Goal: Task Accomplishment & Management: Manage account settings

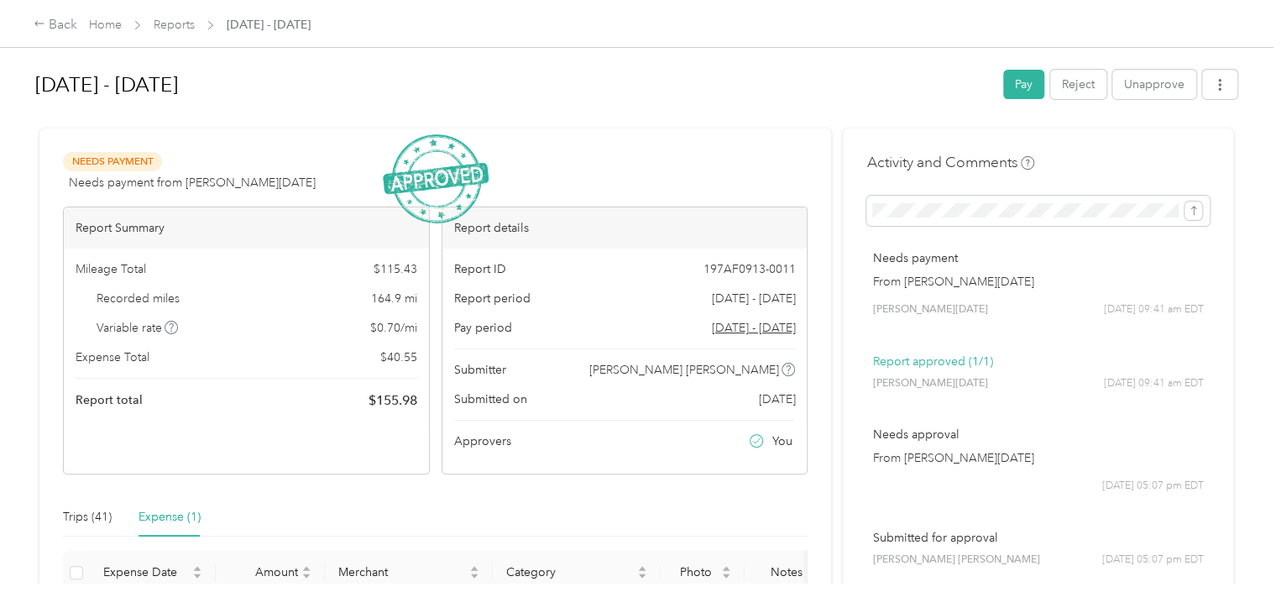
click at [174, 31] on span "Reports" at bounding box center [174, 25] width 41 height 18
click at [287, 21] on span "[DATE] - [DATE]" at bounding box center [269, 25] width 84 height 18
click at [167, 25] on link "Reports" at bounding box center [174, 25] width 41 height 14
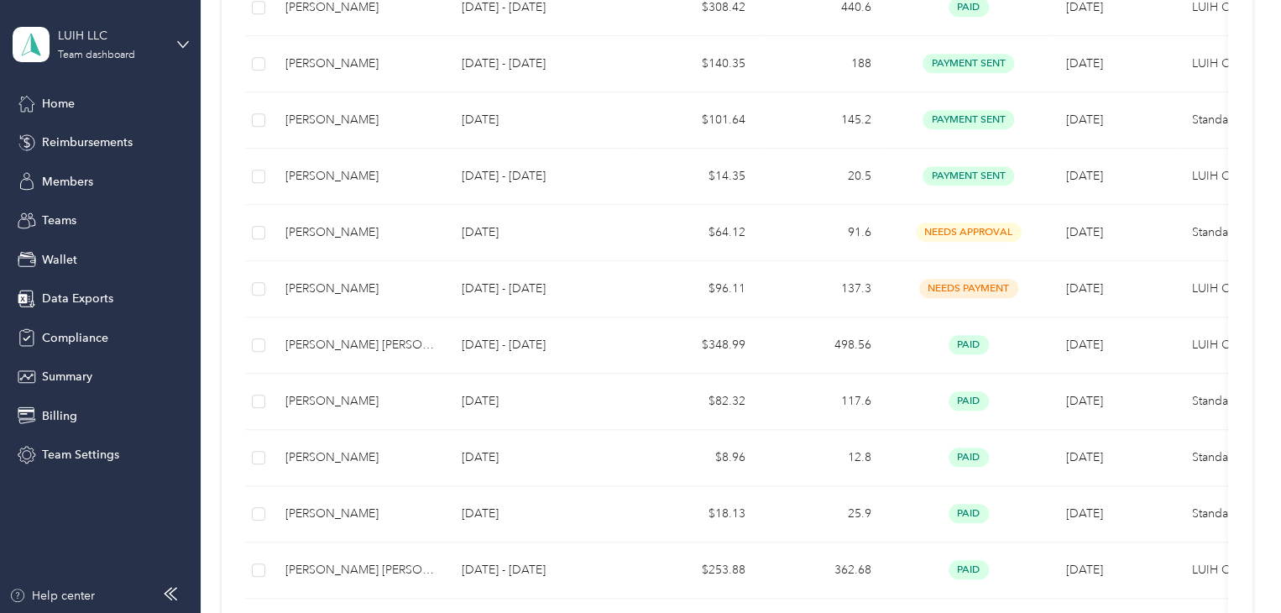
scroll to position [168, 0]
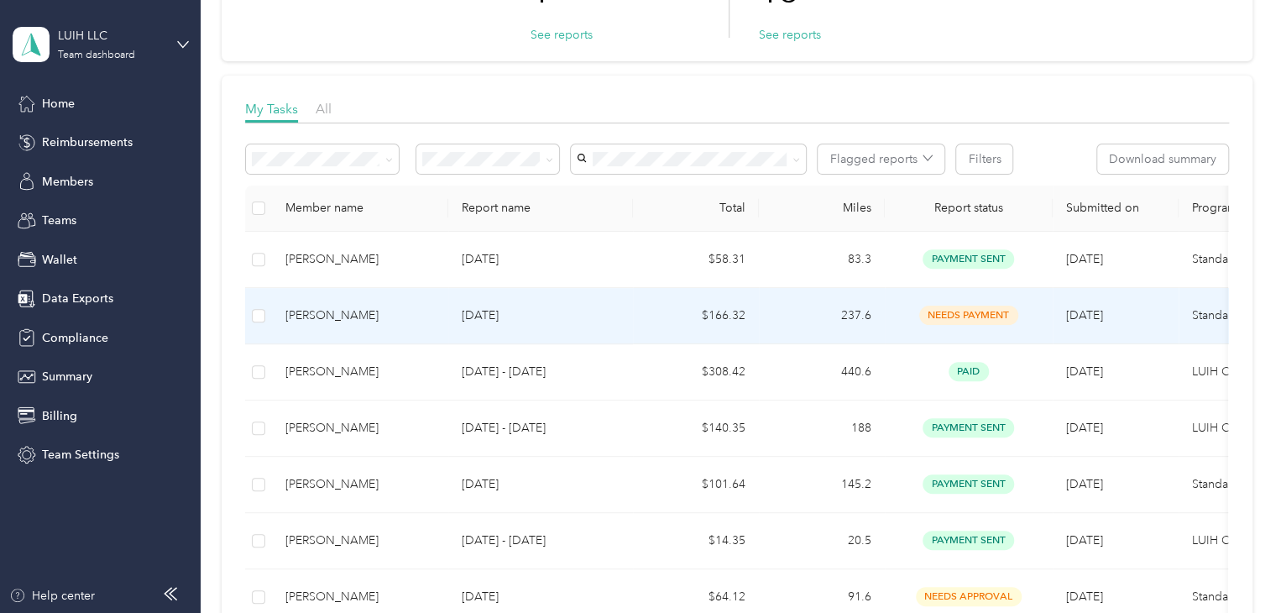
click at [577, 312] on p "[DATE]" at bounding box center [541, 315] width 158 height 18
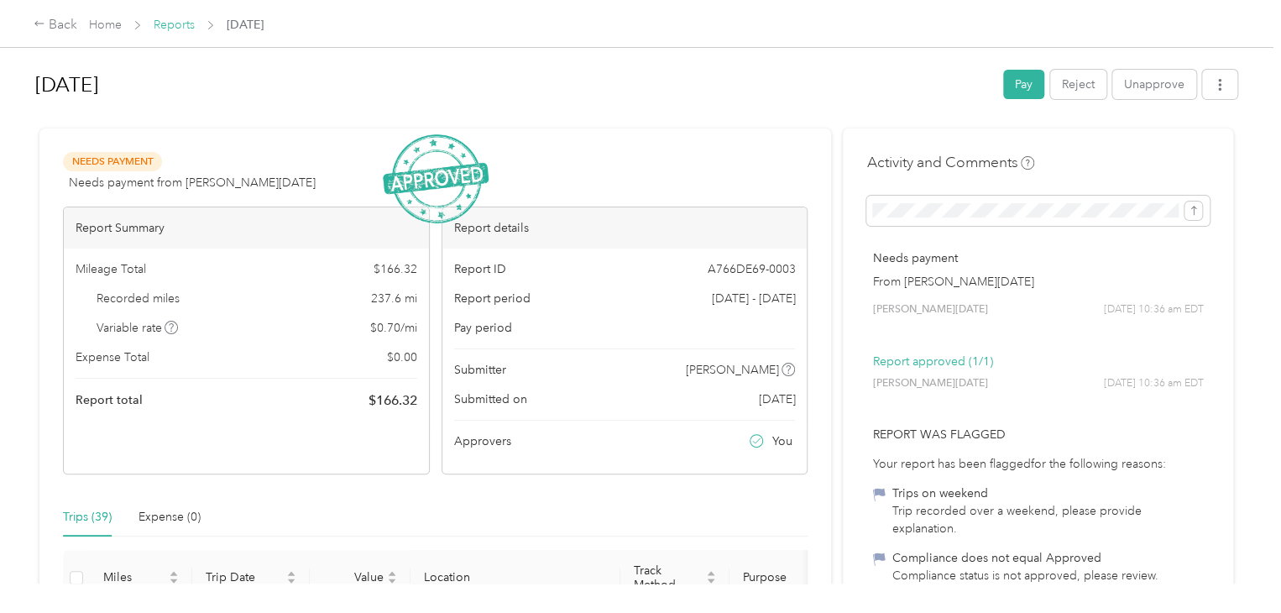
click at [188, 26] on link "Reports" at bounding box center [174, 25] width 41 height 14
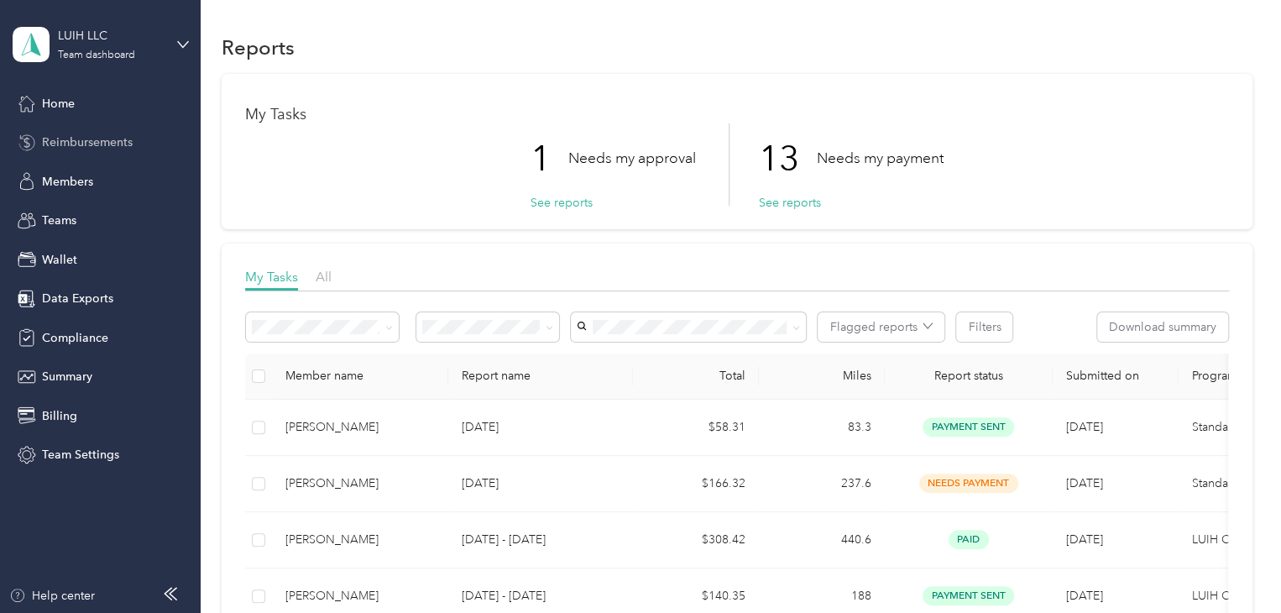
click at [118, 134] on span "Reimbursements" at bounding box center [87, 142] width 91 height 18
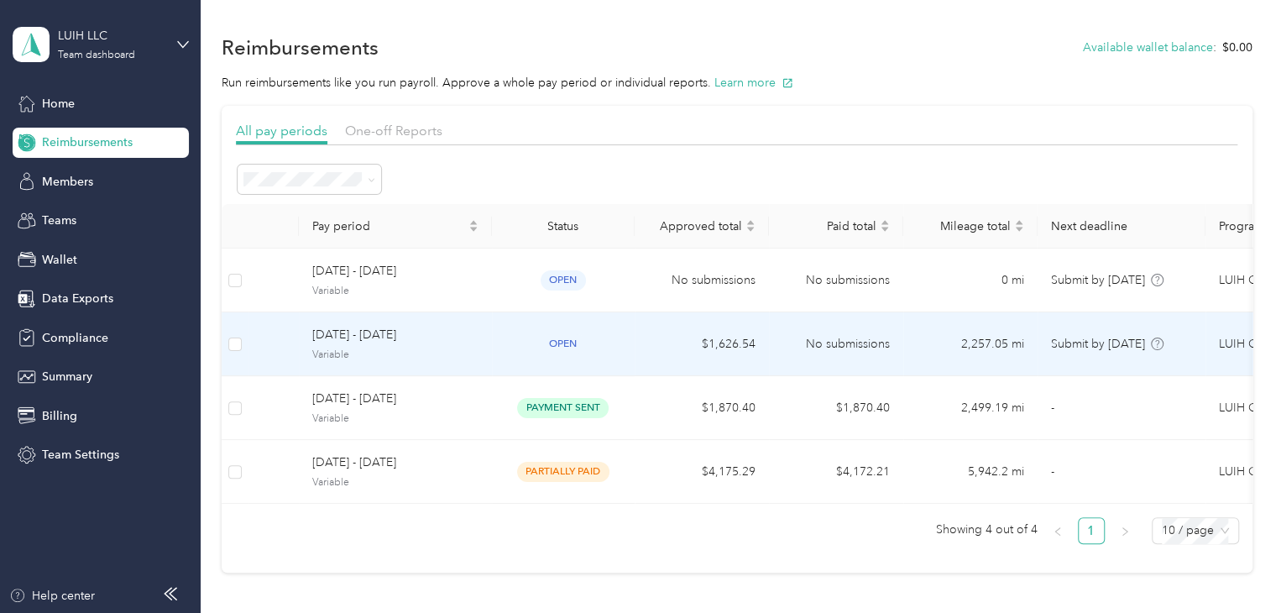
click at [444, 336] on span "[DATE] - [DATE]" at bounding box center [395, 335] width 166 height 18
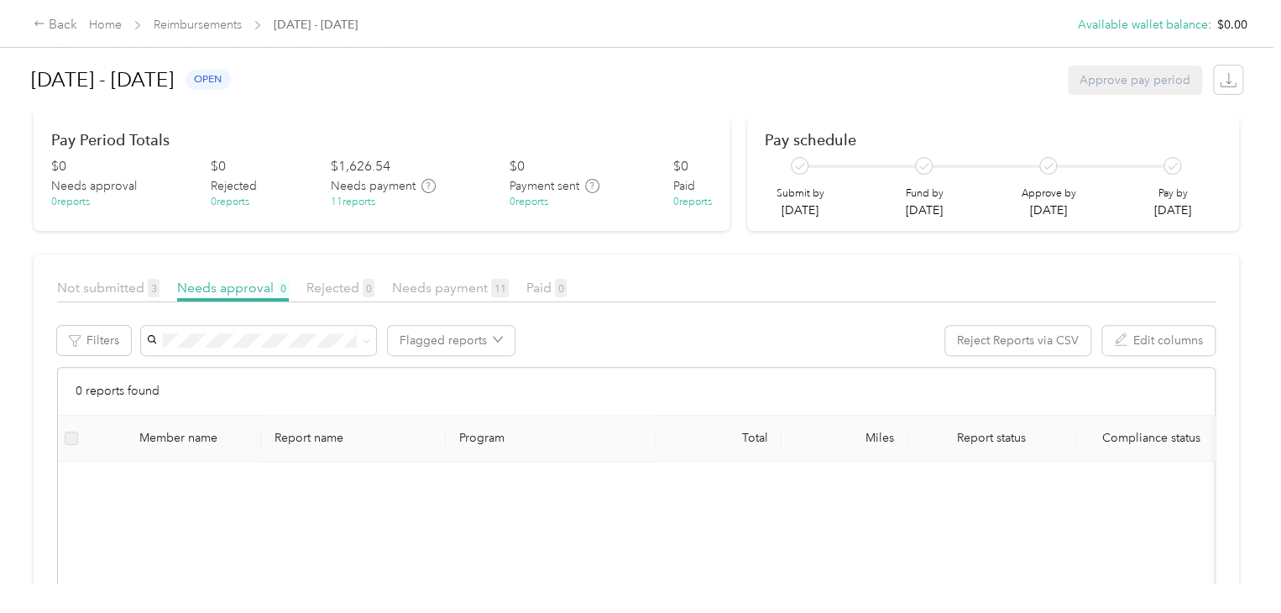
scroll to position [168, 0]
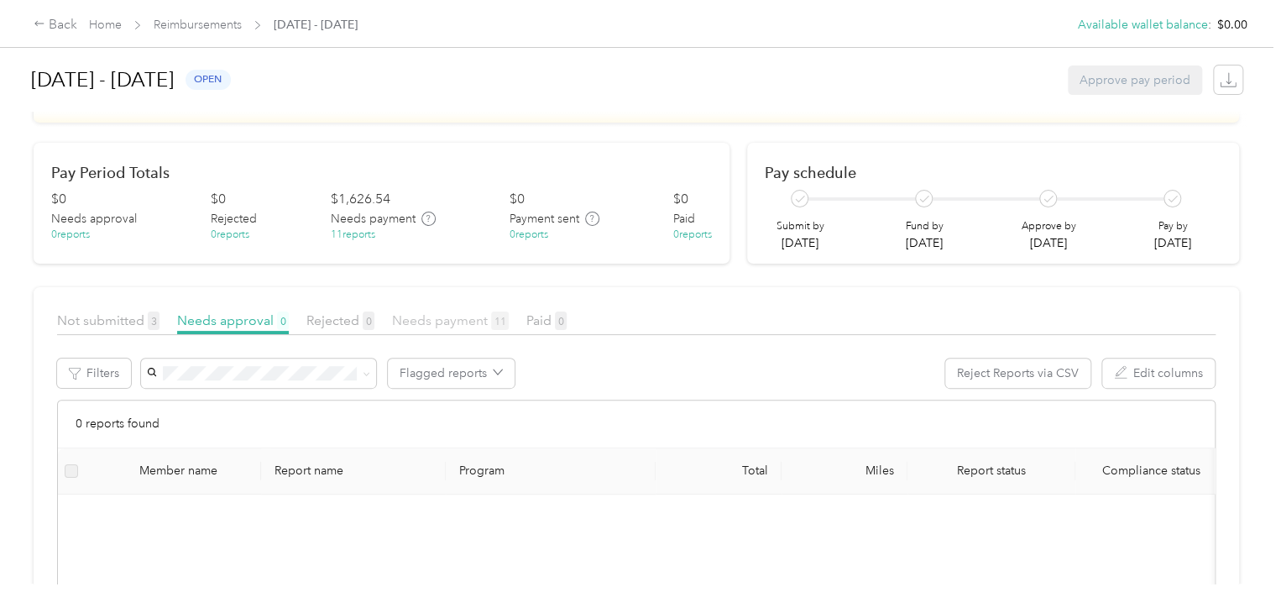
click at [447, 319] on span "Needs payment 11" at bounding box center [450, 320] width 117 height 16
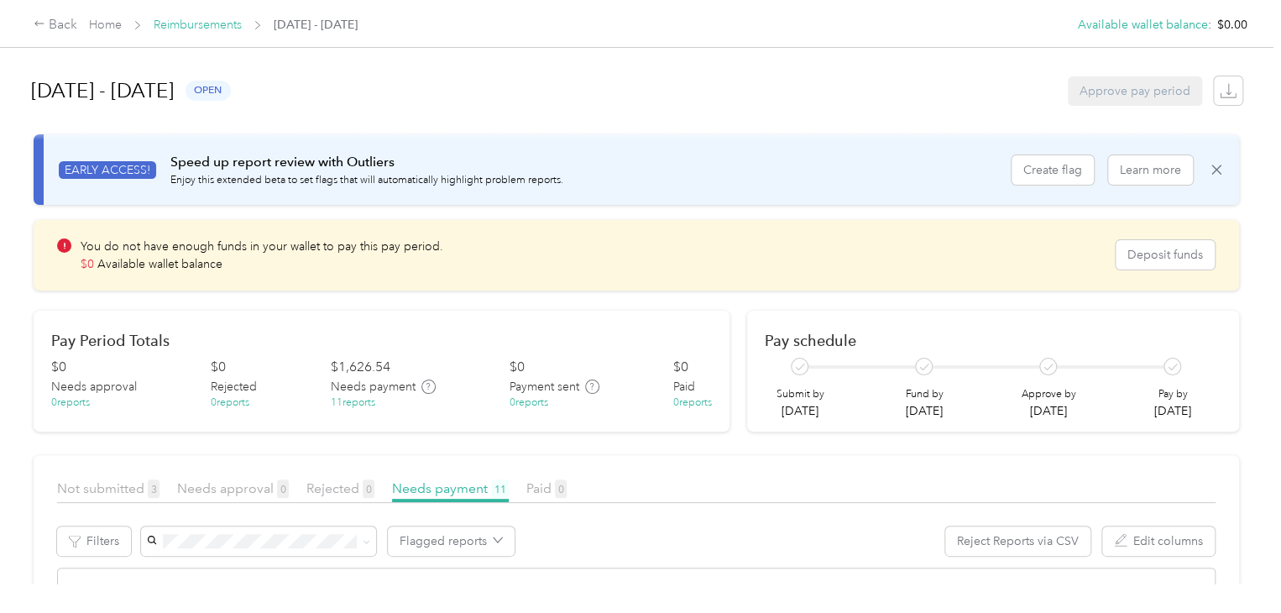
click at [182, 22] on link "Reimbursements" at bounding box center [198, 25] width 88 height 14
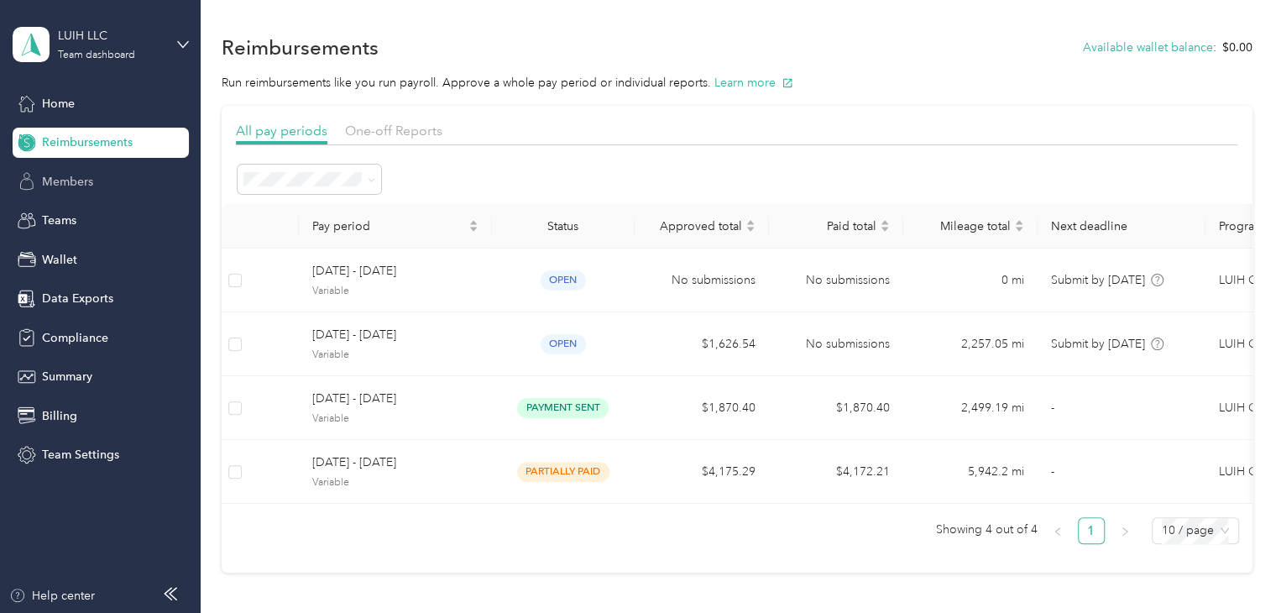
click at [102, 183] on div "Members" at bounding box center [101, 181] width 176 height 30
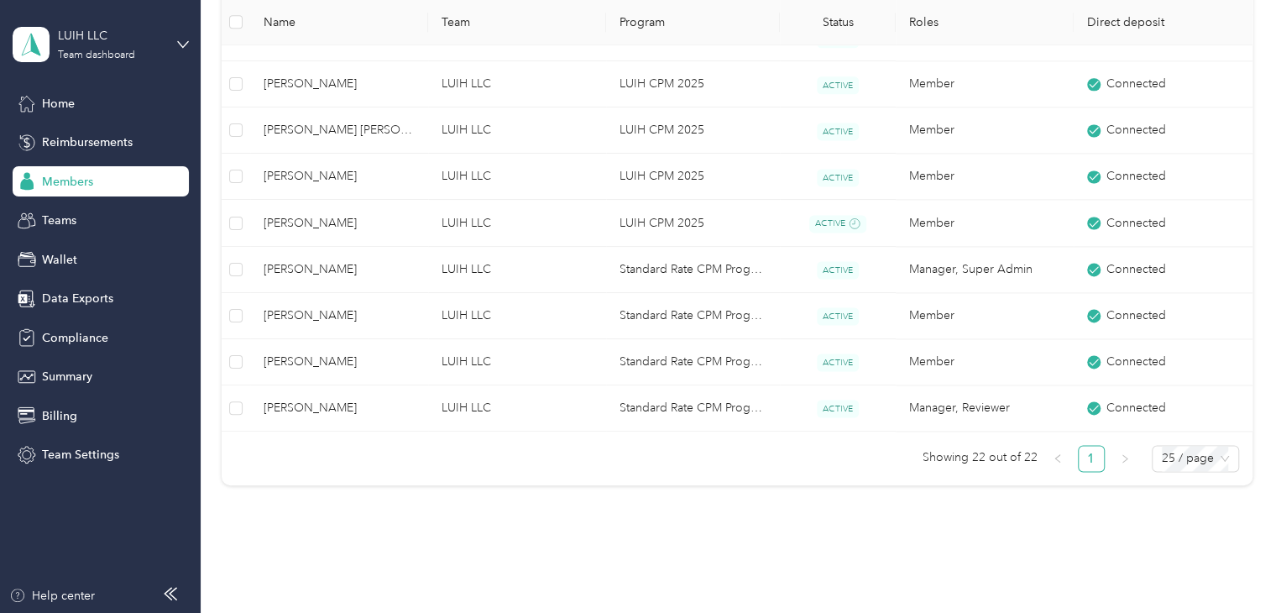
scroll to position [1135, 0]
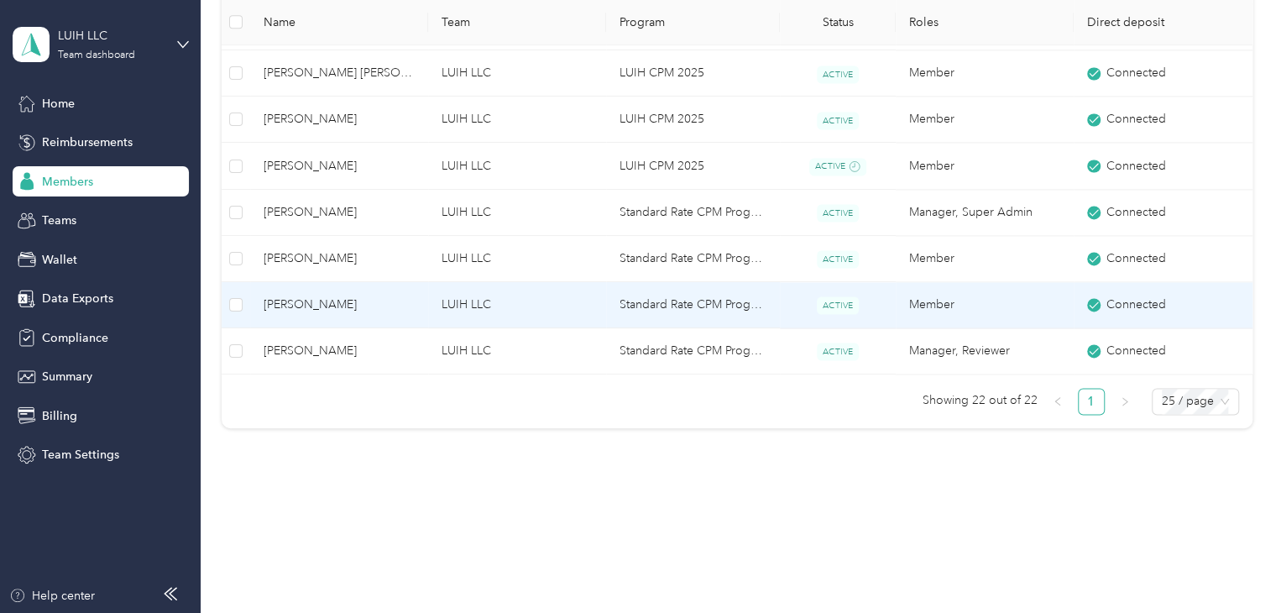
click at [440, 304] on td "LUIH LLC" at bounding box center [517, 305] width 178 height 46
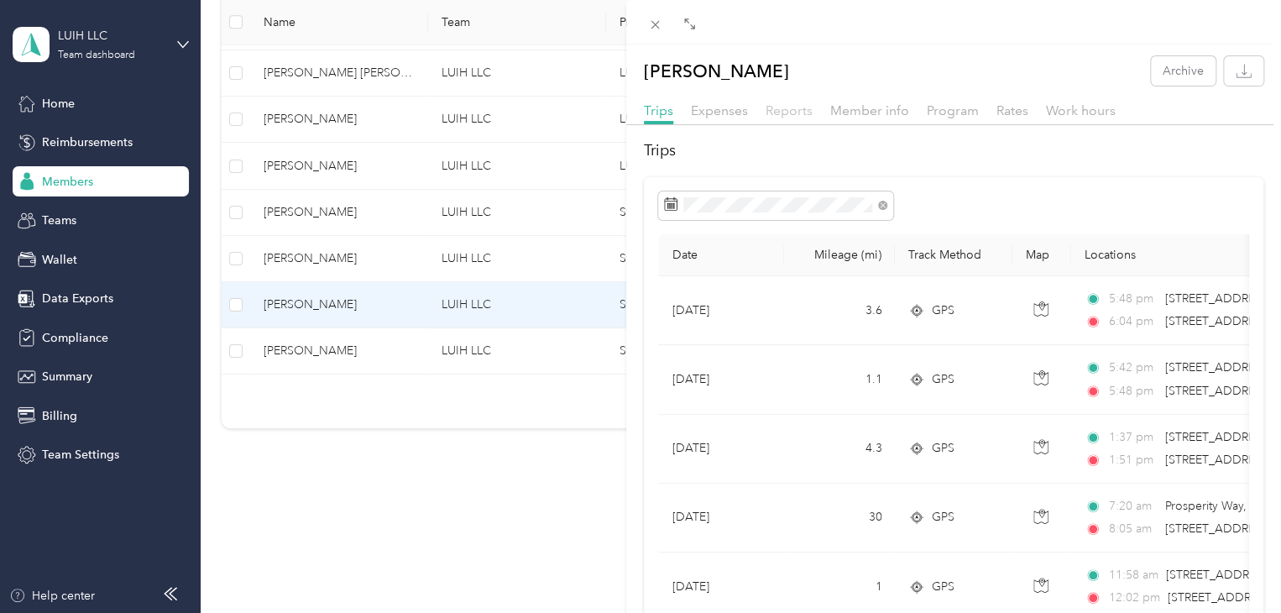
click at [791, 111] on span "Reports" at bounding box center [788, 110] width 47 height 16
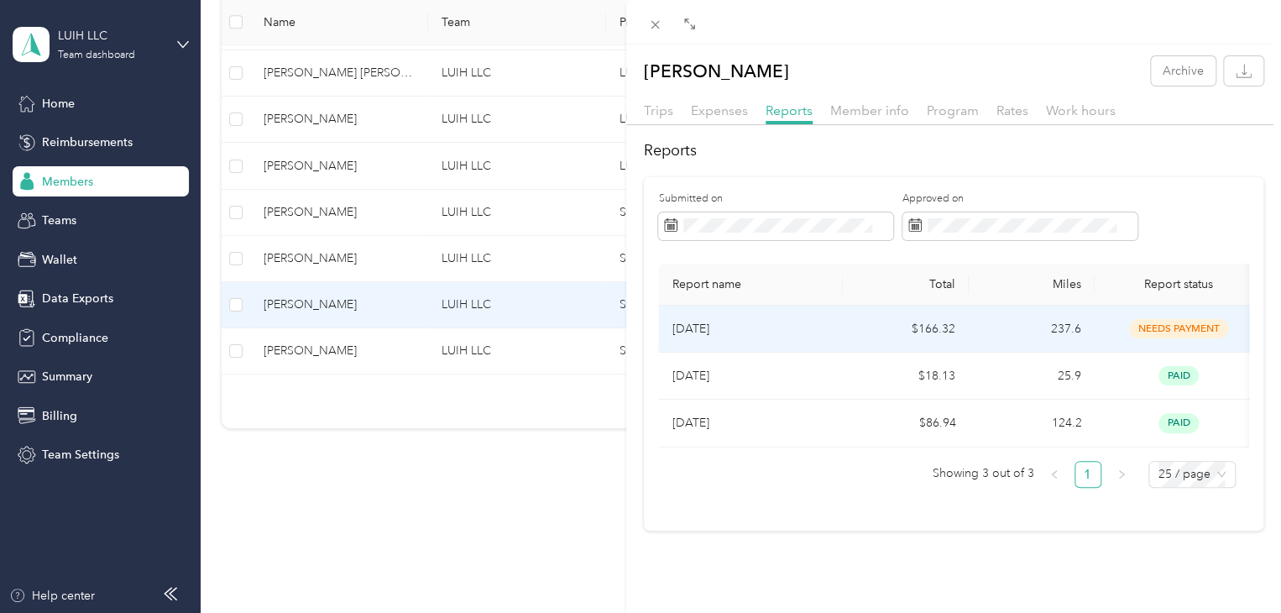
click at [829, 339] on td "[DATE]" at bounding box center [750, 329] width 185 height 47
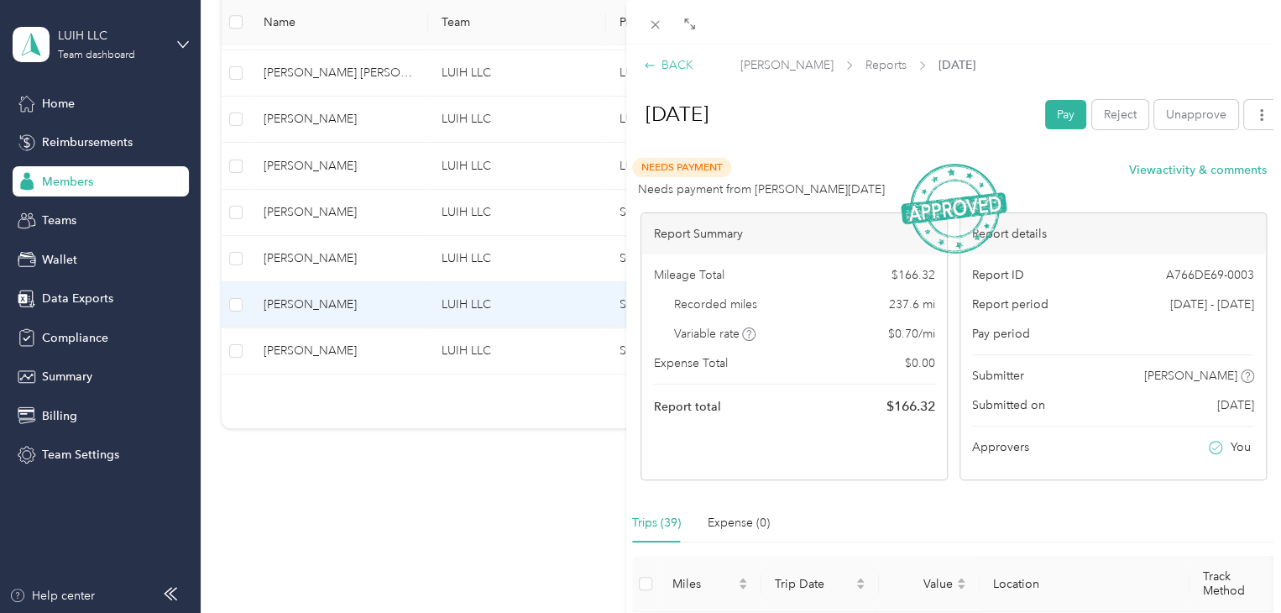
click at [678, 69] on div "BACK" at bounding box center [669, 65] width 50 height 18
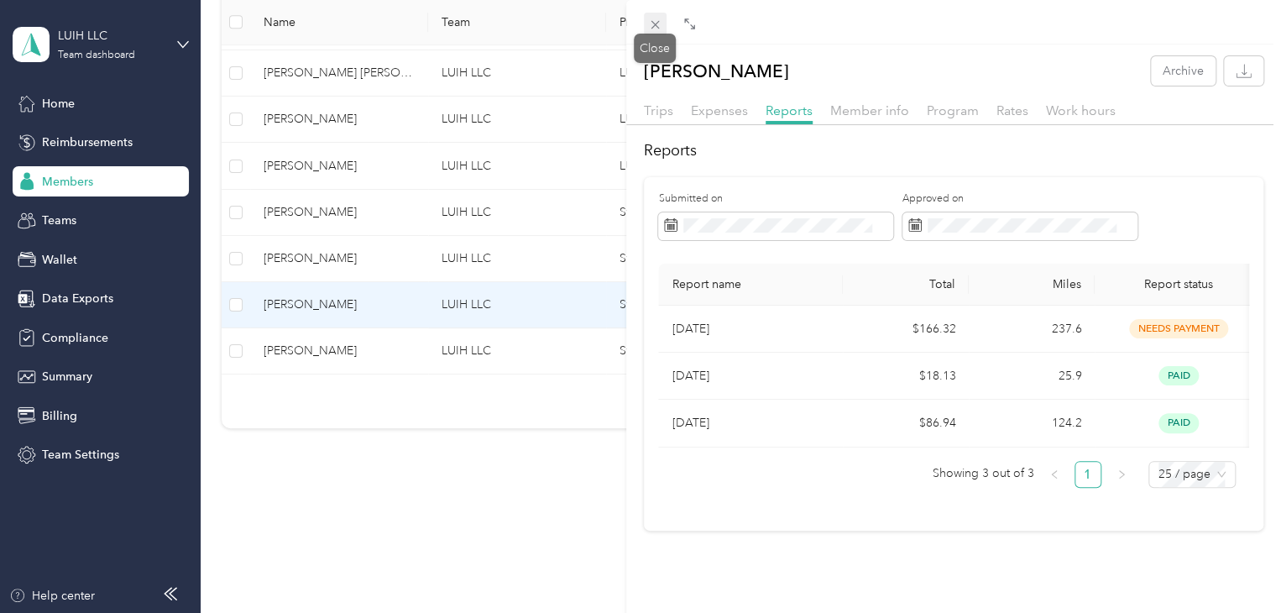
click at [653, 26] on icon at bounding box center [655, 25] width 8 height 8
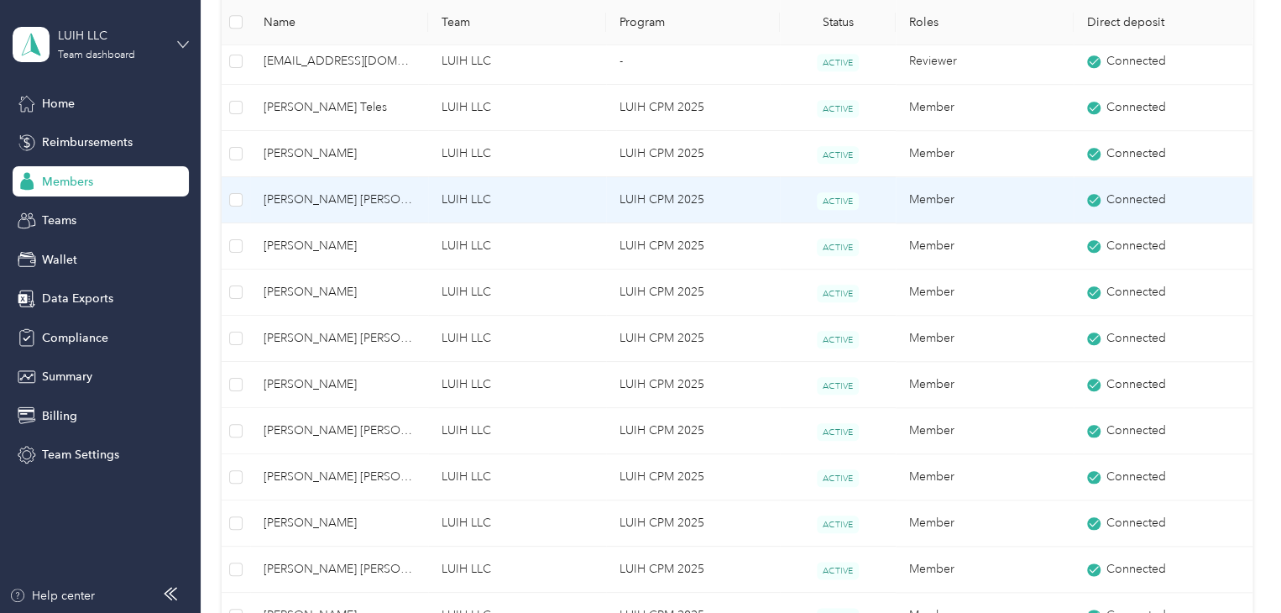
scroll to position [631, 0]
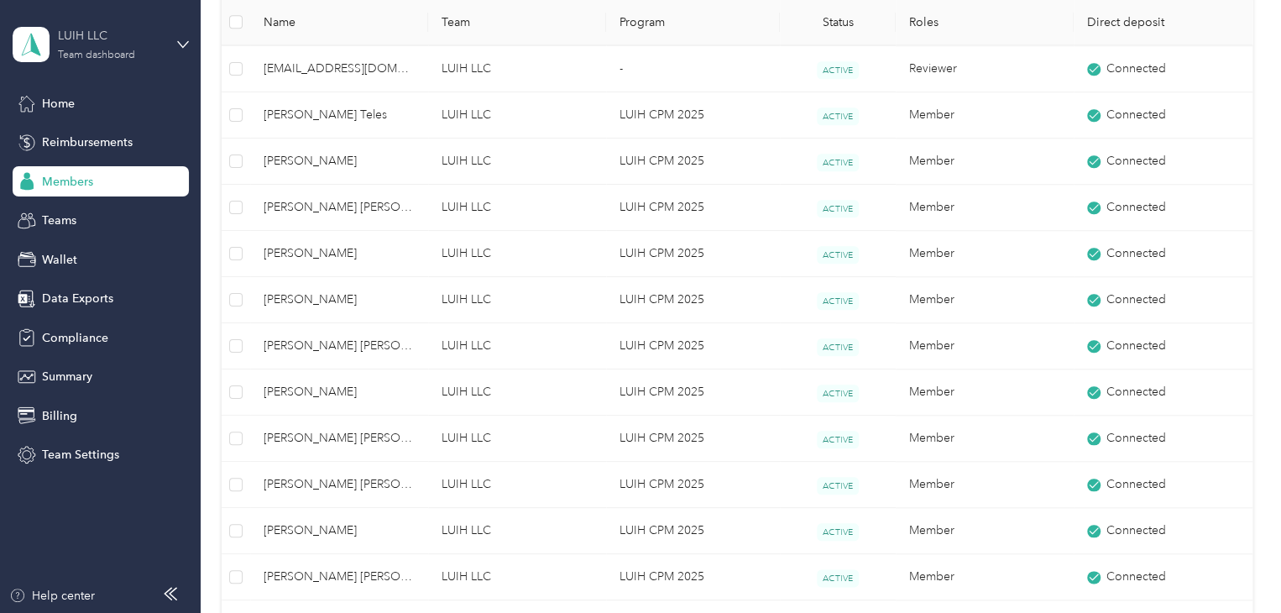
click at [106, 41] on div "LUIH LLC" at bounding box center [110, 36] width 105 height 18
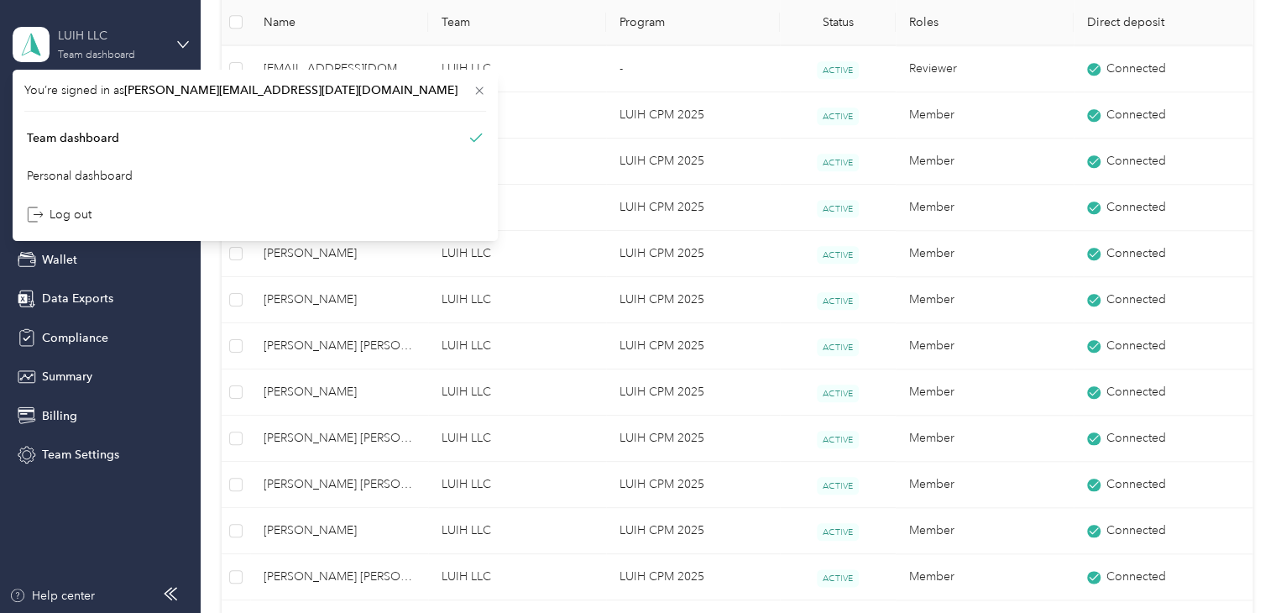
click at [136, 41] on div "LUIH LLC" at bounding box center [110, 36] width 105 height 18
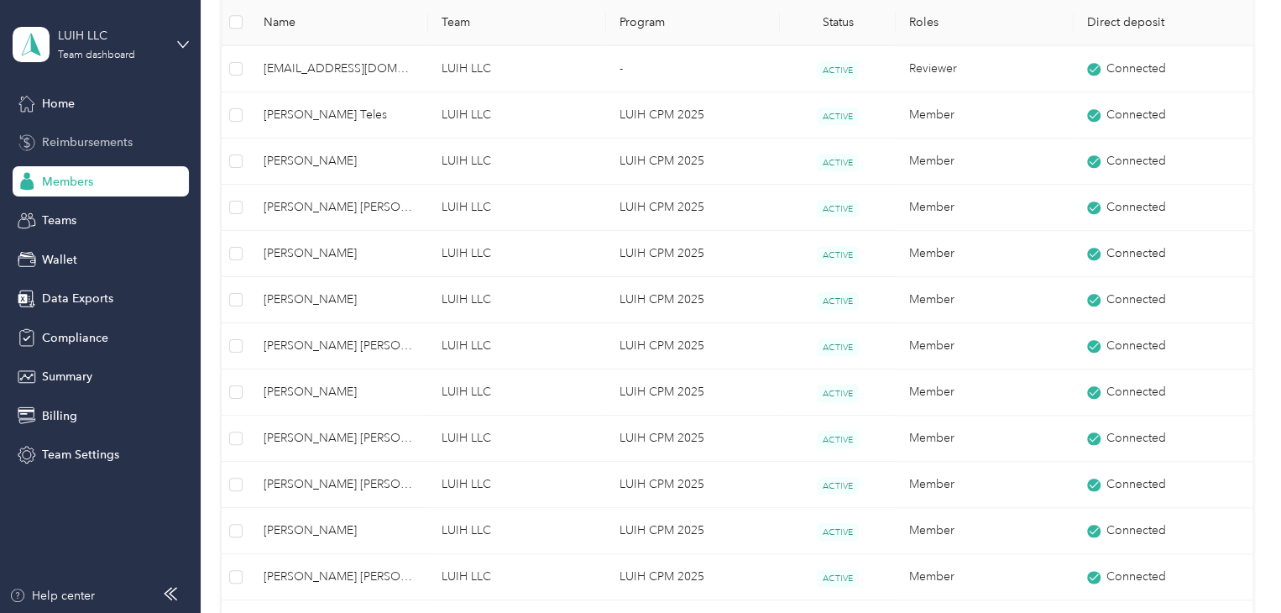
click at [113, 138] on span "Reimbursements" at bounding box center [87, 142] width 91 height 18
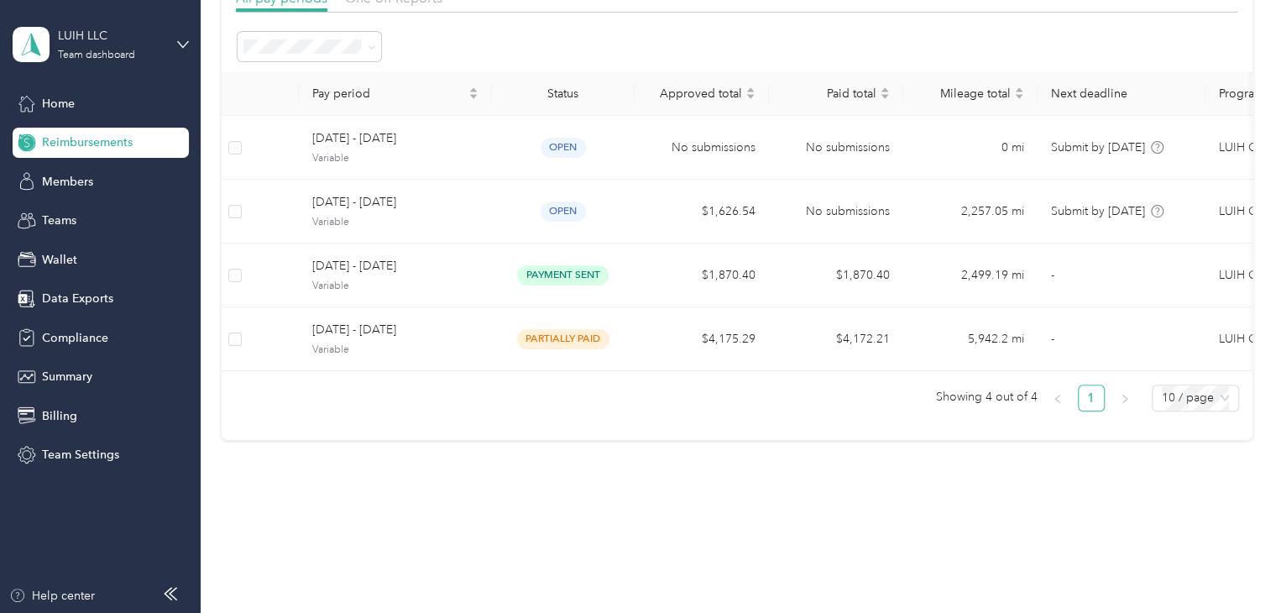
scroll to position [144, 0]
click at [181, 44] on icon at bounding box center [183, 45] width 12 height 12
click at [353, 518] on div "Reimbursements Available wallet balance : $0.00 Run reimbursements like you run…" at bounding box center [737, 198] width 1072 height 663
click at [115, 193] on div "Members" at bounding box center [101, 181] width 176 height 30
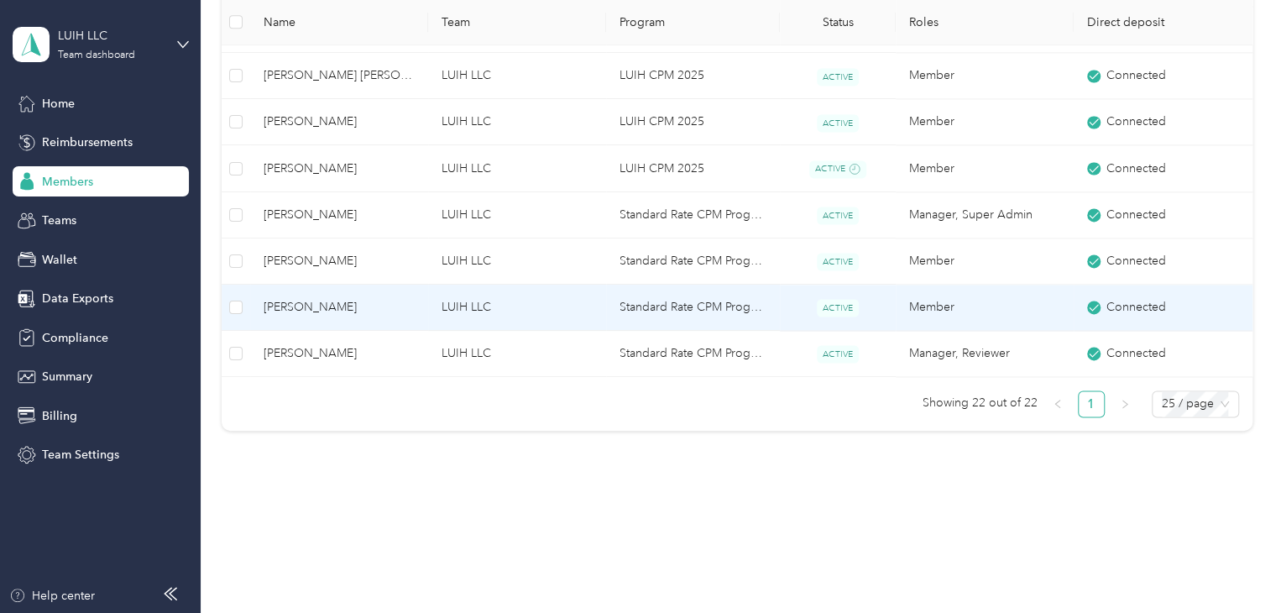
scroll to position [1135, 0]
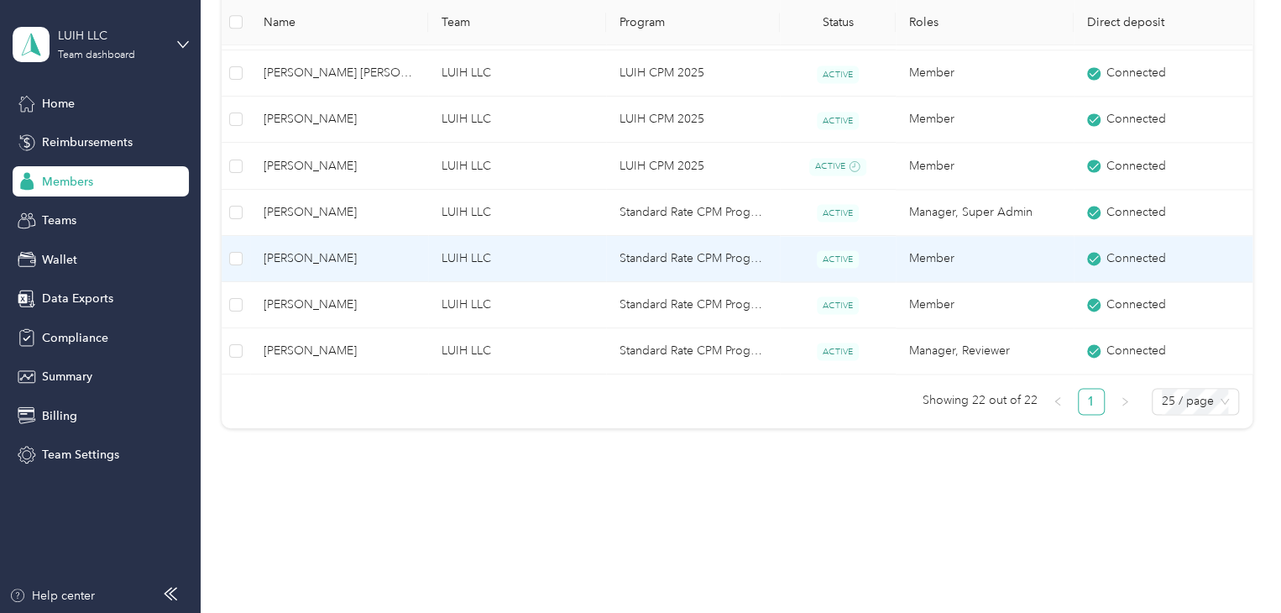
click at [375, 264] on td "[PERSON_NAME]" at bounding box center [339, 259] width 178 height 46
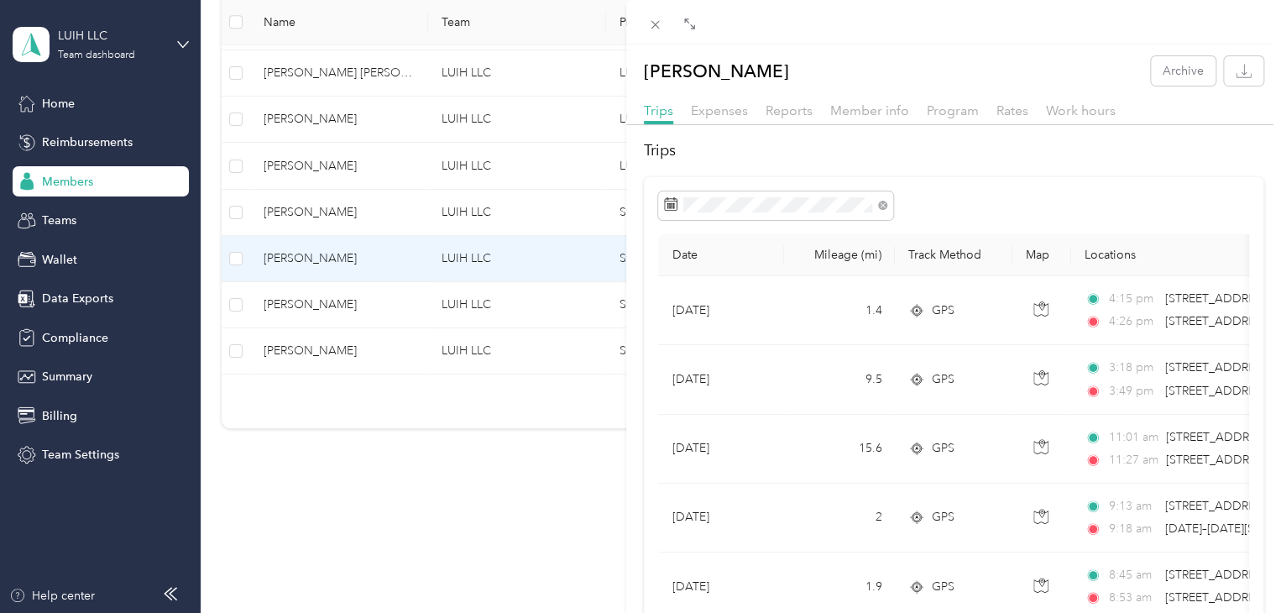
click at [792, 123] on div "Trips Expenses Reports Member info Program Rates Work hours" at bounding box center [953, 113] width 655 height 24
click at [793, 110] on span "Reports" at bounding box center [788, 110] width 47 height 16
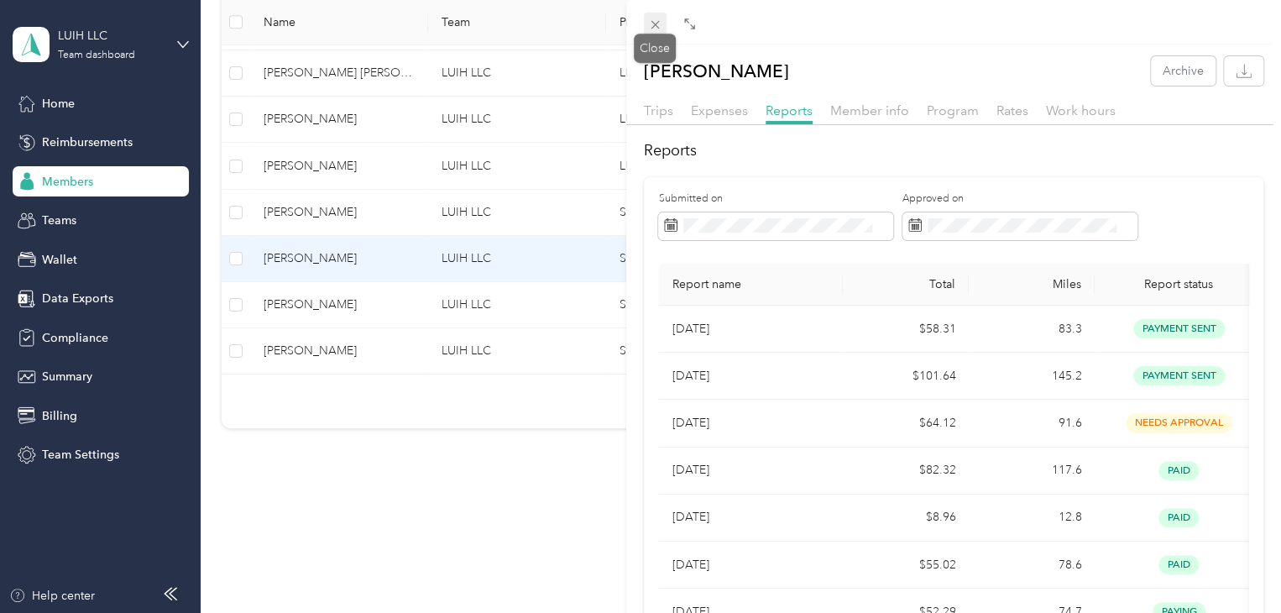
click at [657, 31] on icon at bounding box center [655, 25] width 14 height 14
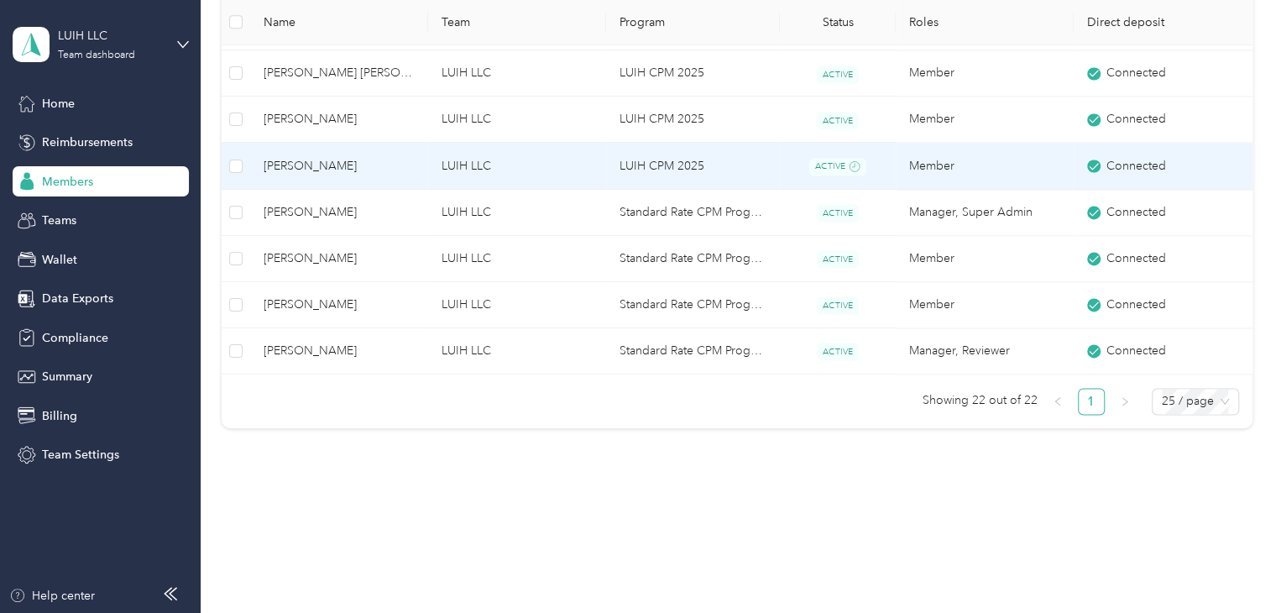
click at [386, 166] on span "[PERSON_NAME]" at bounding box center [339, 166] width 151 height 18
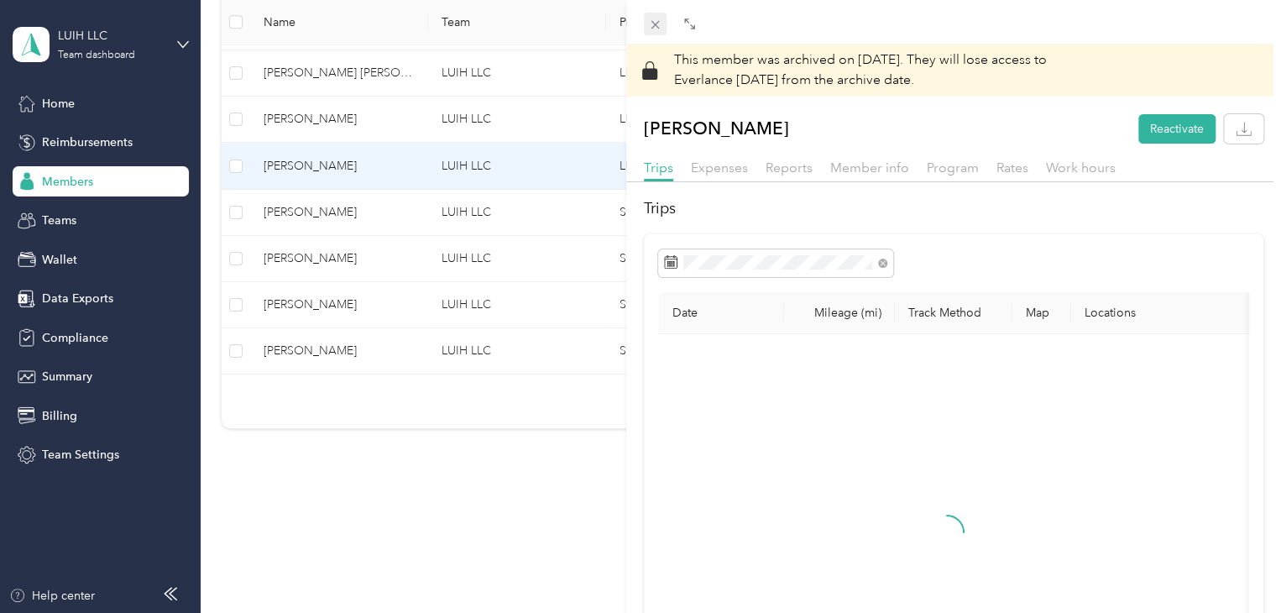
click at [656, 29] on icon at bounding box center [655, 25] width 14 height 14
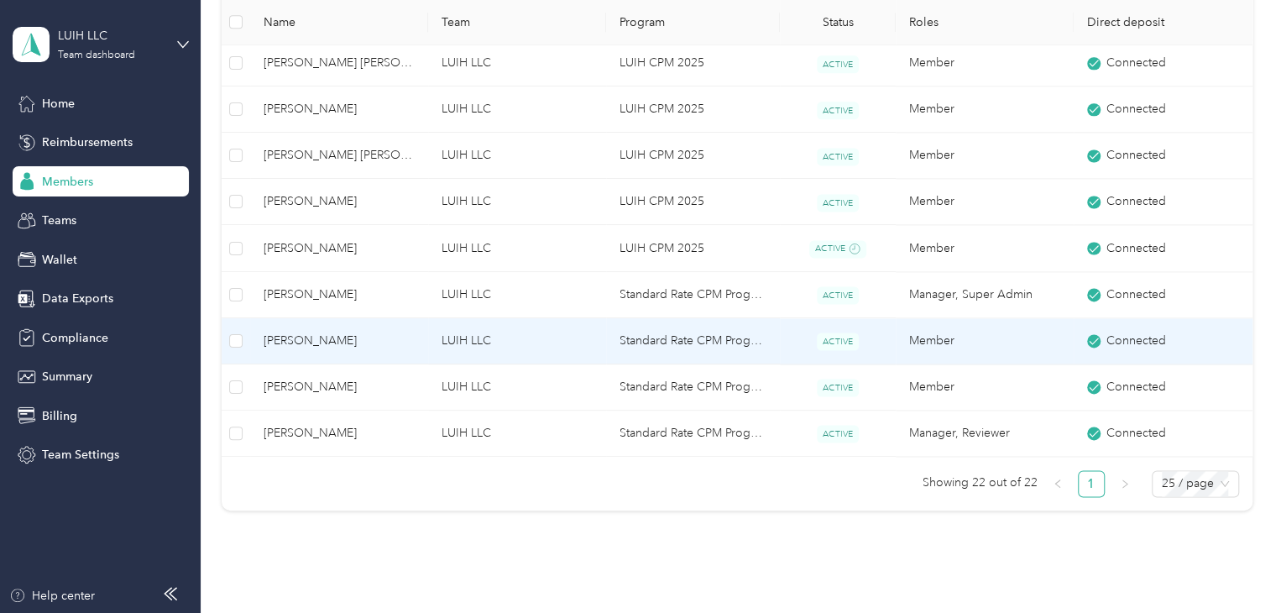
scroll to position [1051, 0]
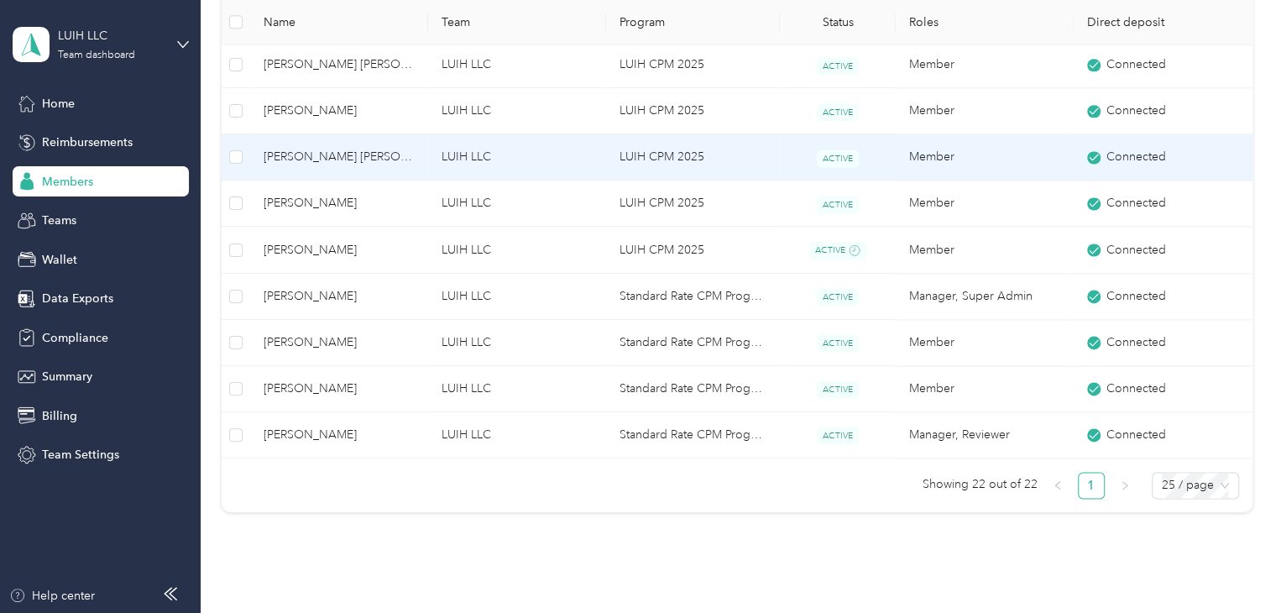
click at [410, 152] on span "[PERSON_NAME] [PERSON_NAME]" at bounding box center [339, 157] width 151 height 18
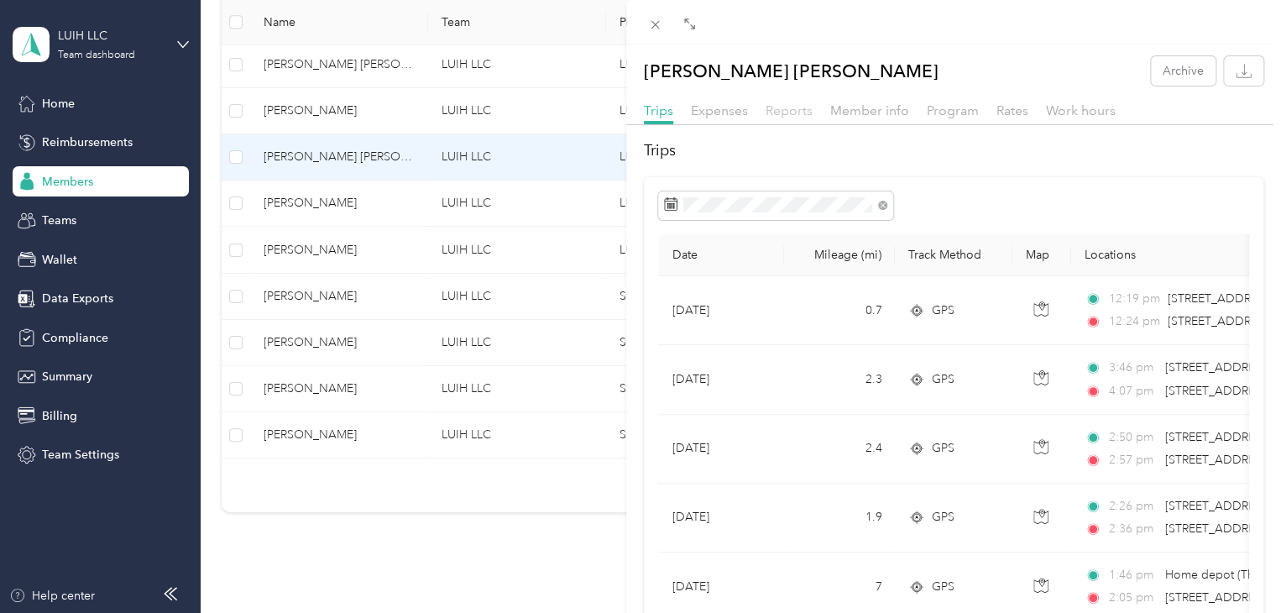
click at [800, 116] on span "Reports" at bounding box center [788, 110] width 47 height 16
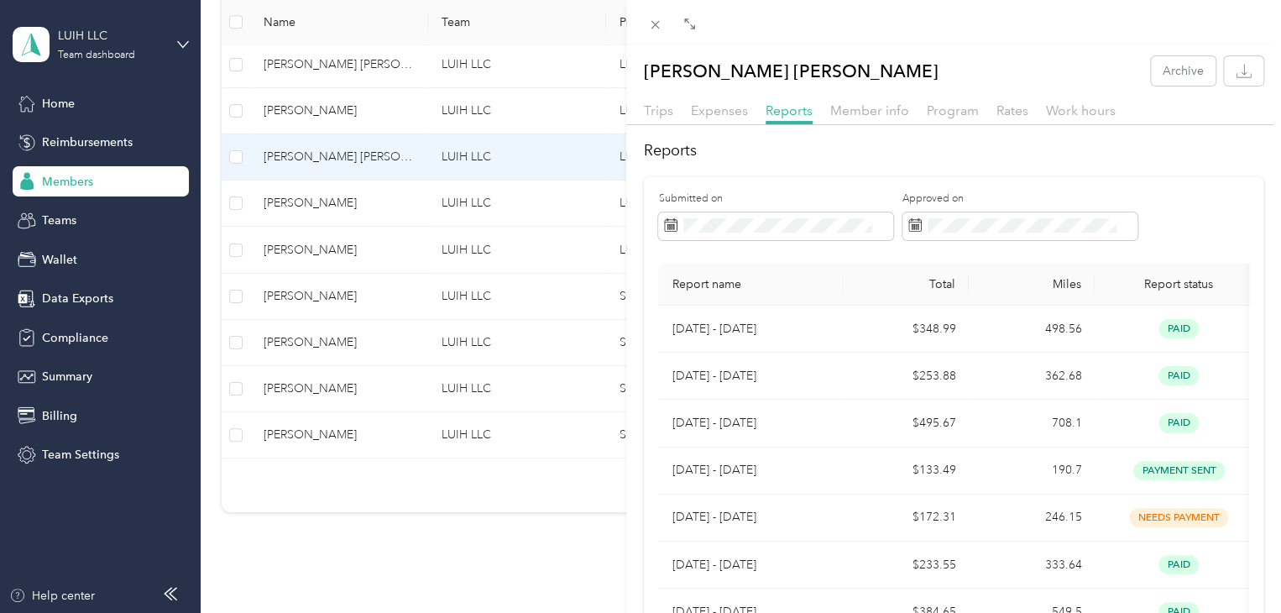
click at [658, 34] on div at bounding box center [953, 22] width 655 height 44
click at [649, 27] on icon at bounding box center [655, 25] width 14 height 14
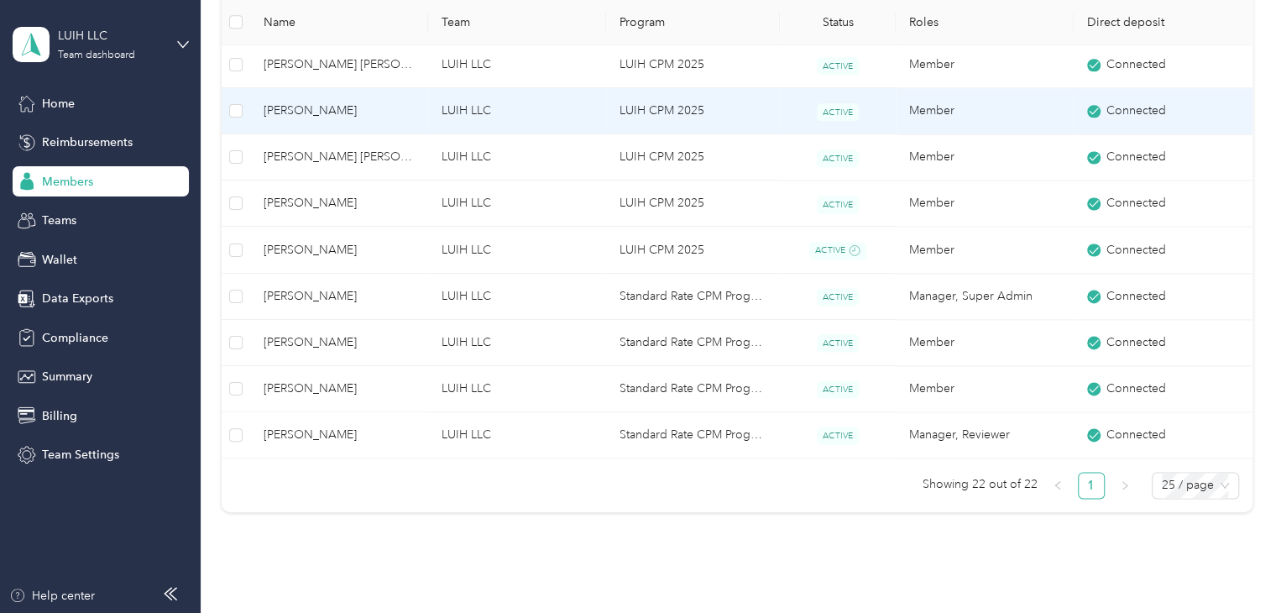
click at [393, 112] on span "[PERSON_NAME]" at bounding box center [339, 111] width 151 height 18
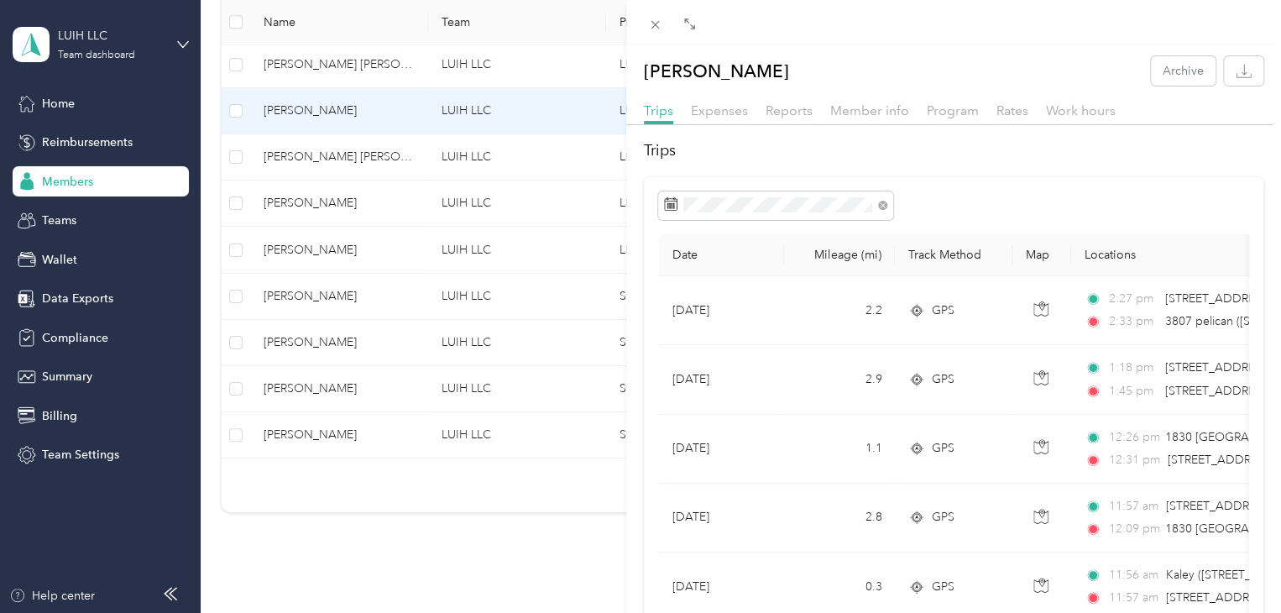
click at [808, 119] on div "Reports" at bounding box center [788, 111] width 47 height 21
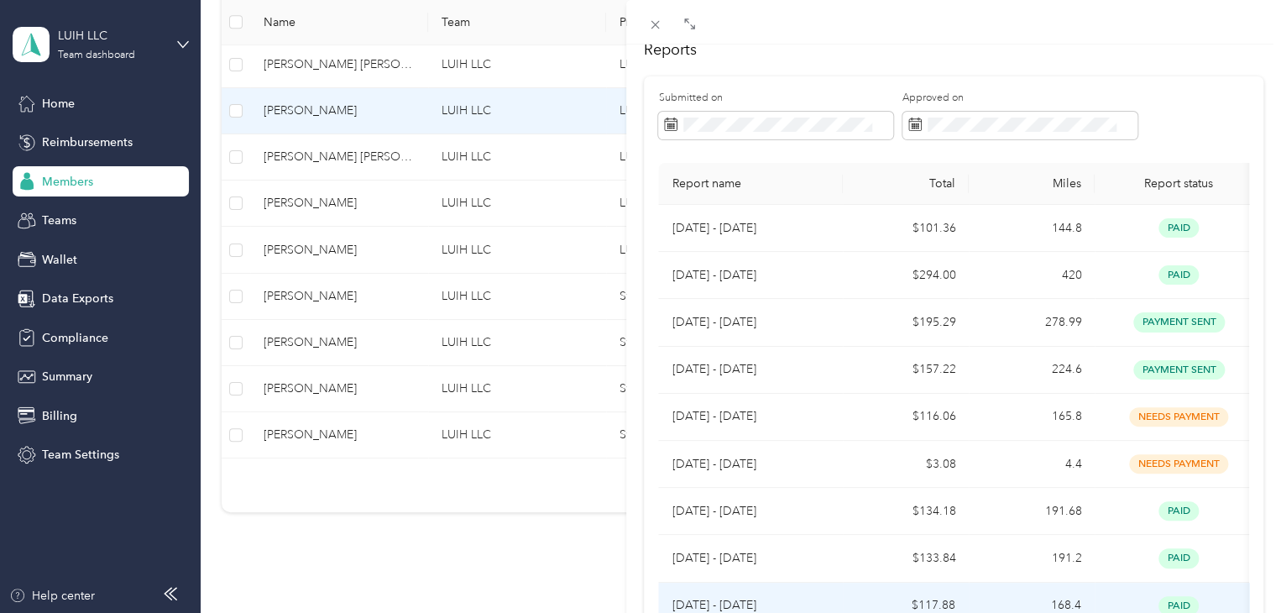
scroll to position [84, 0]
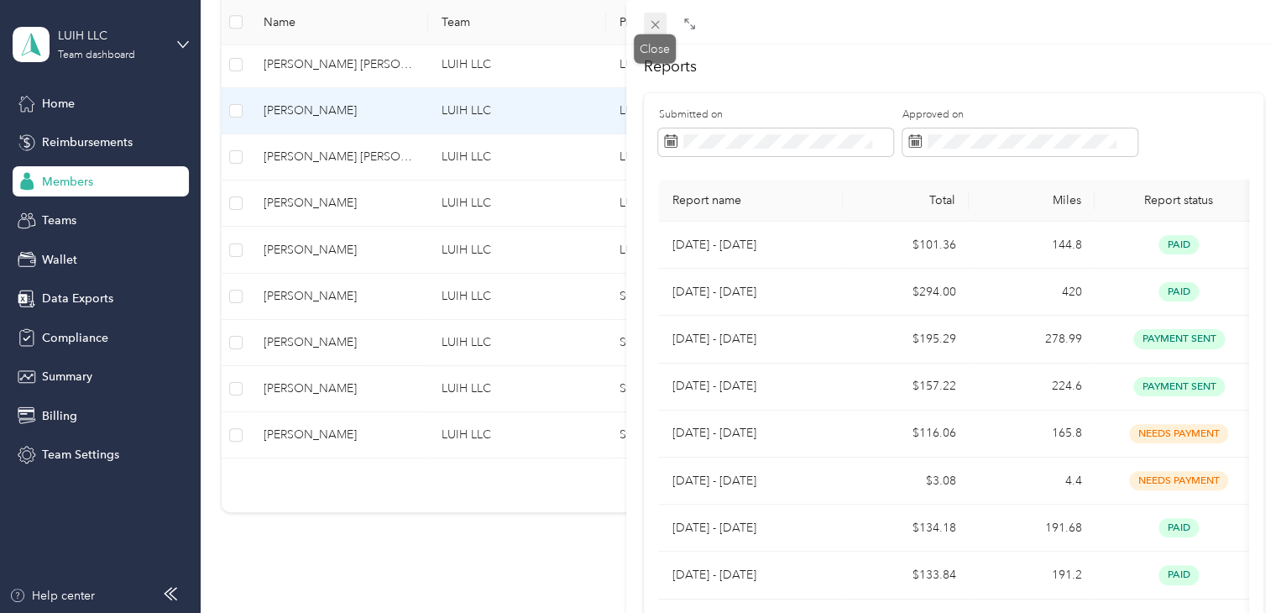
click at [654, 29] on icon at bounding box center [655, 25] width 14 height 14
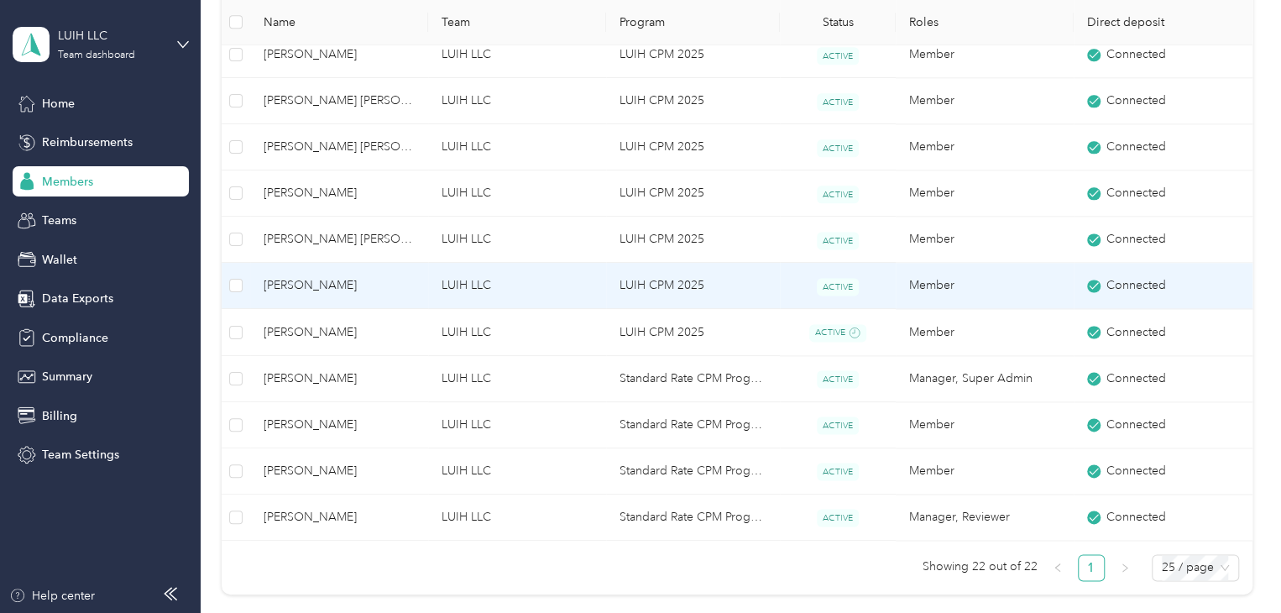
scroll to position [967, 0]
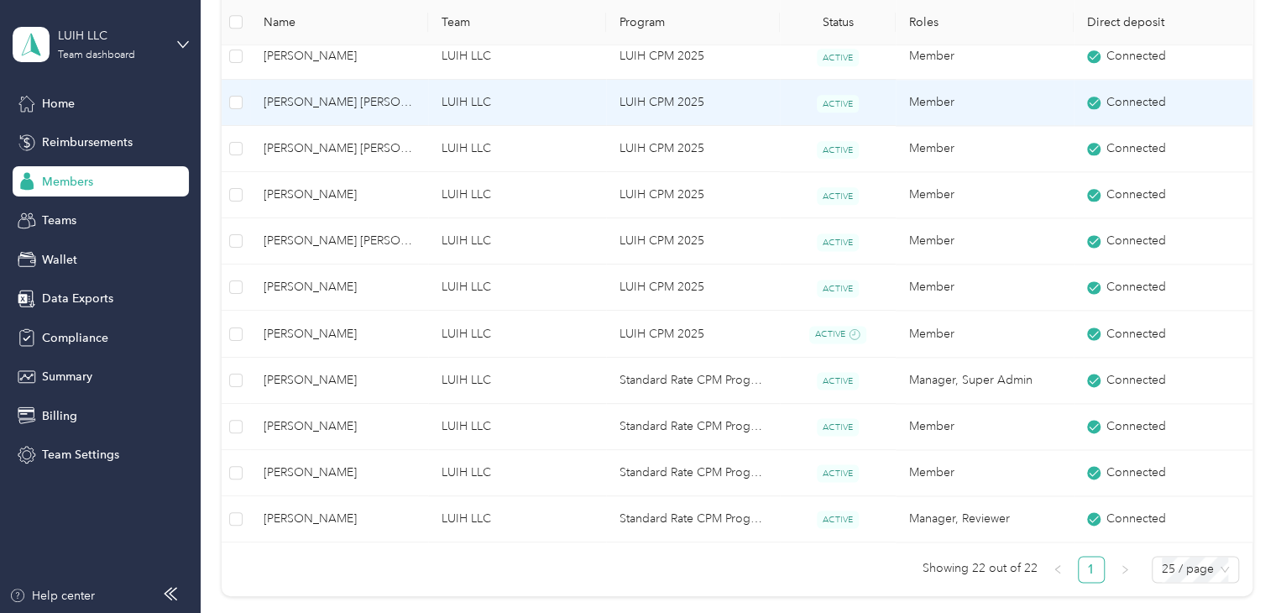
click at [373, 102] on span "[PERSON_NAME] [PERSON_NAME]" at bounding box center [339, 102] width 151 height 18
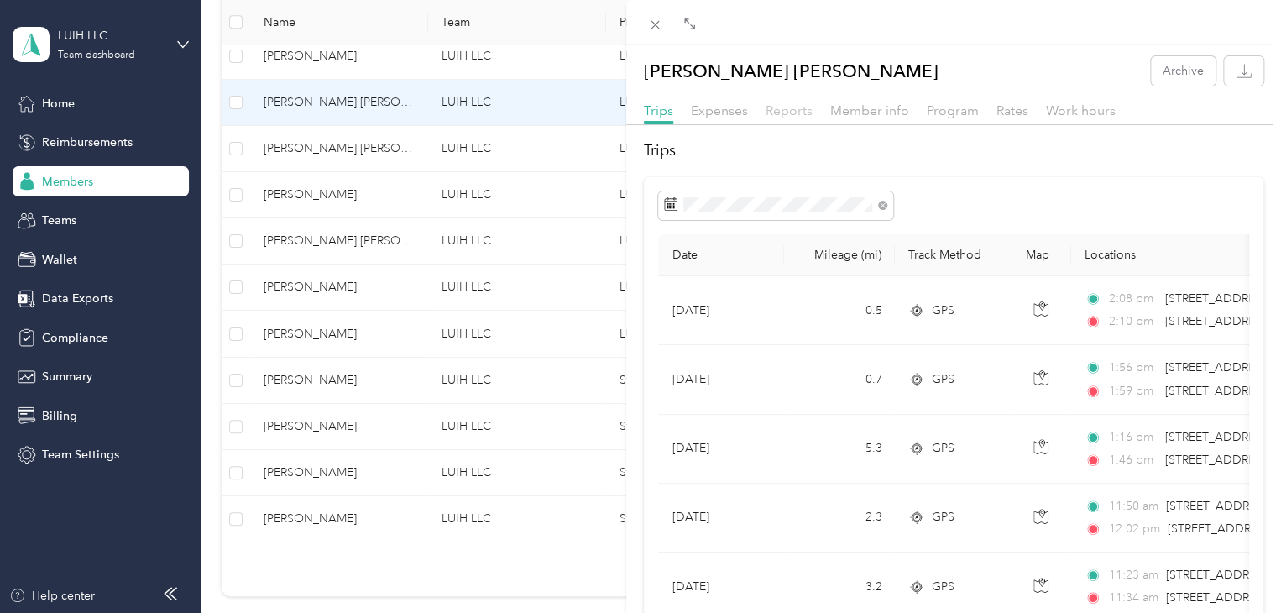
click at [797, 115] on span "Reports" at bounding box center [788, 110] width 47 height 16
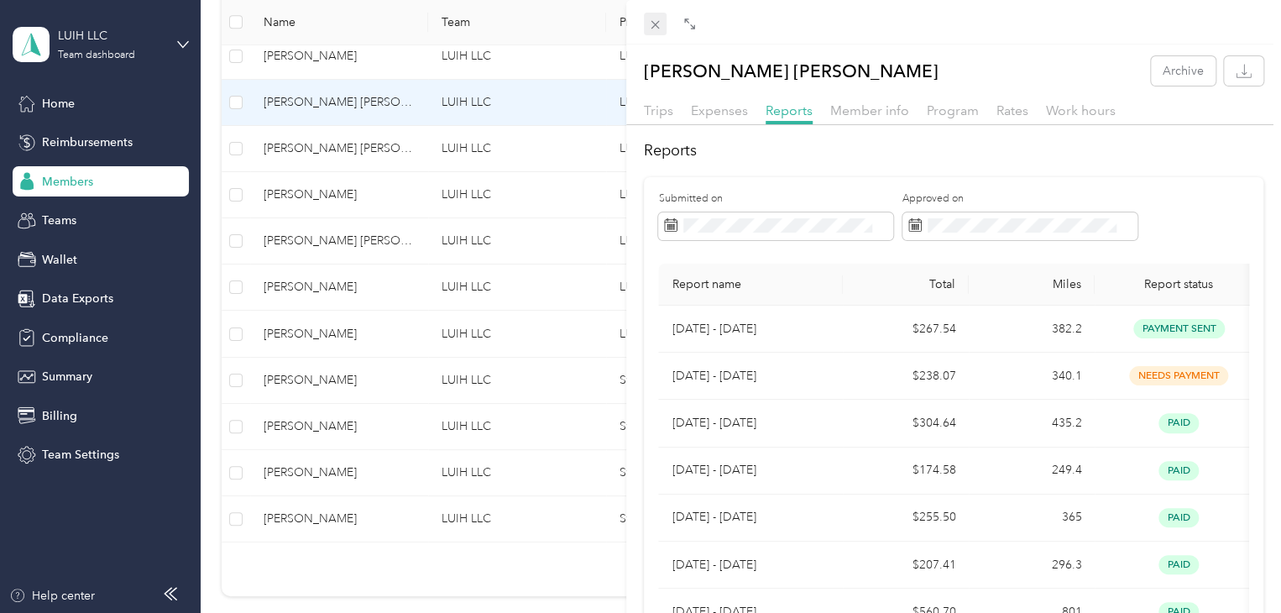
click at [653, 24] on icon at bounding box center [655, 25] width 14 height 14
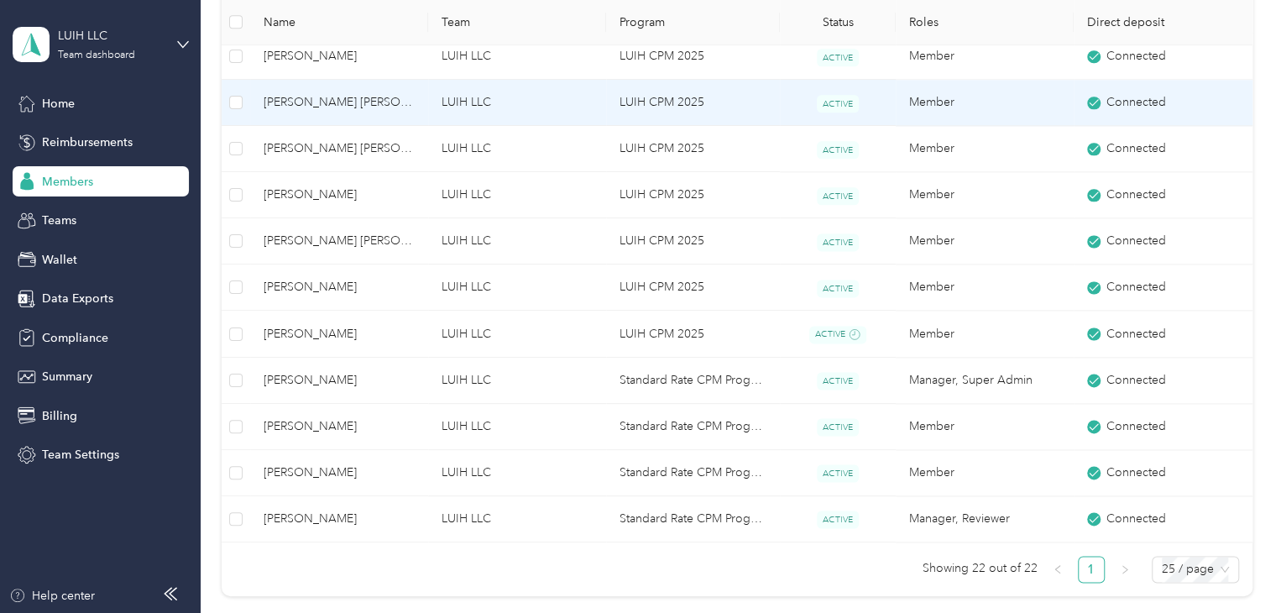
click at [385, 102] on span "[PERSON_NAME] [PERSON_NAME]" at bounding box center [339, 102] width 151 height 18
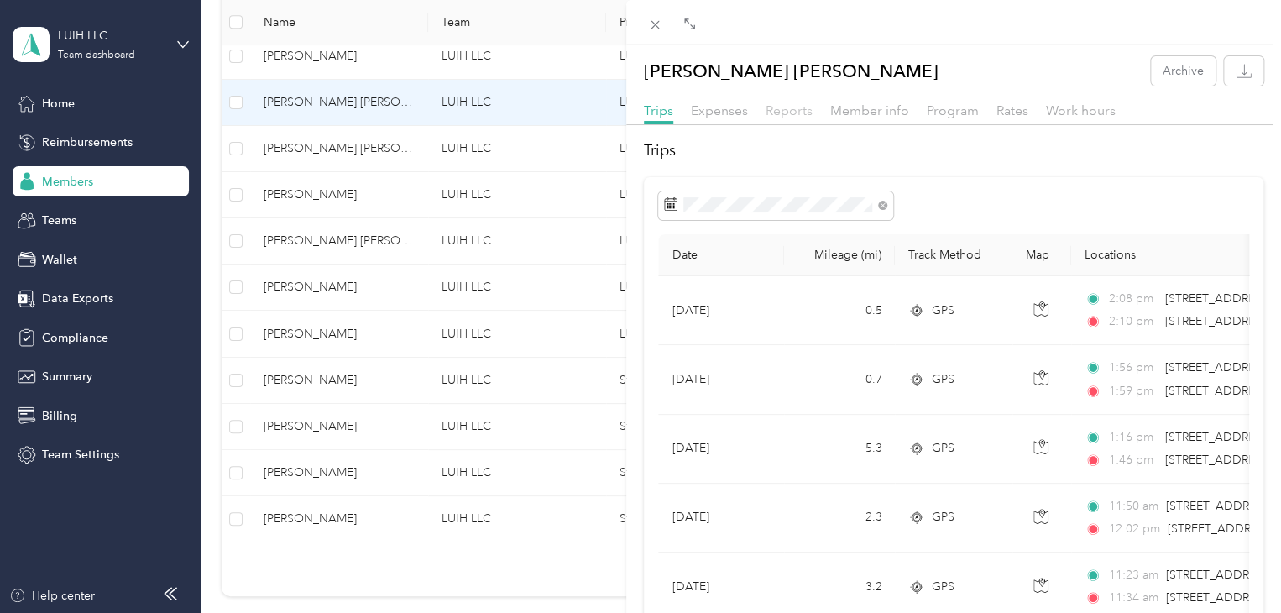
click at [791, 114] on span "Reports" at bounding box center [788, 110] width 47 height 16
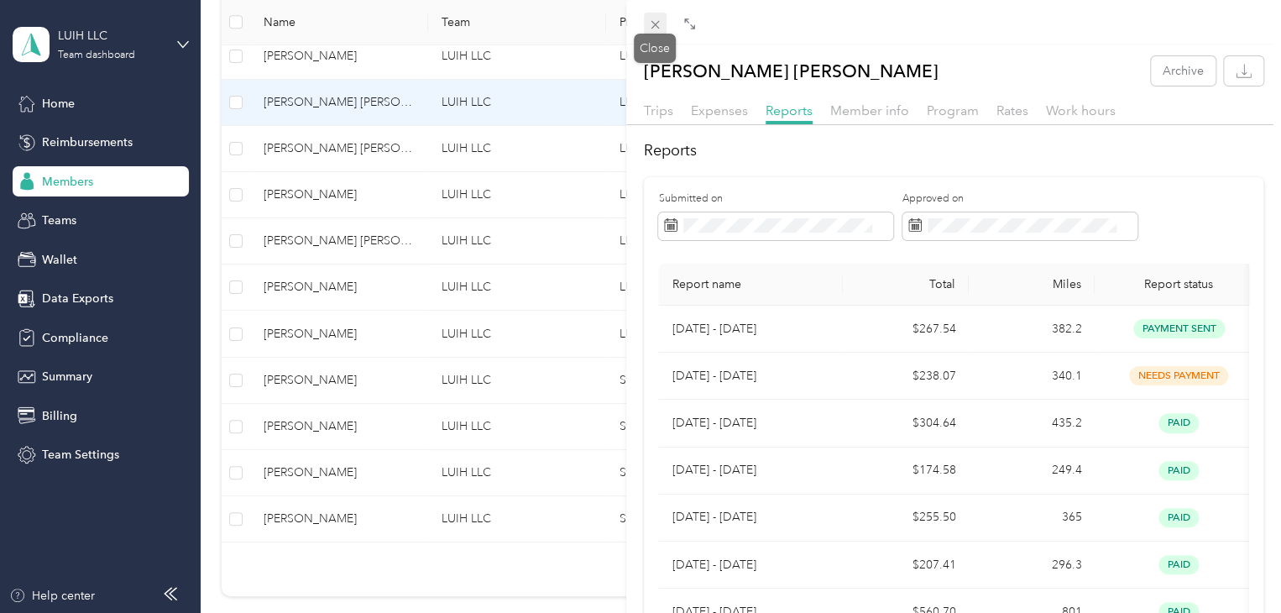
click at [652, 29] on icon at bounding box center [655, 25] width 14 height 14
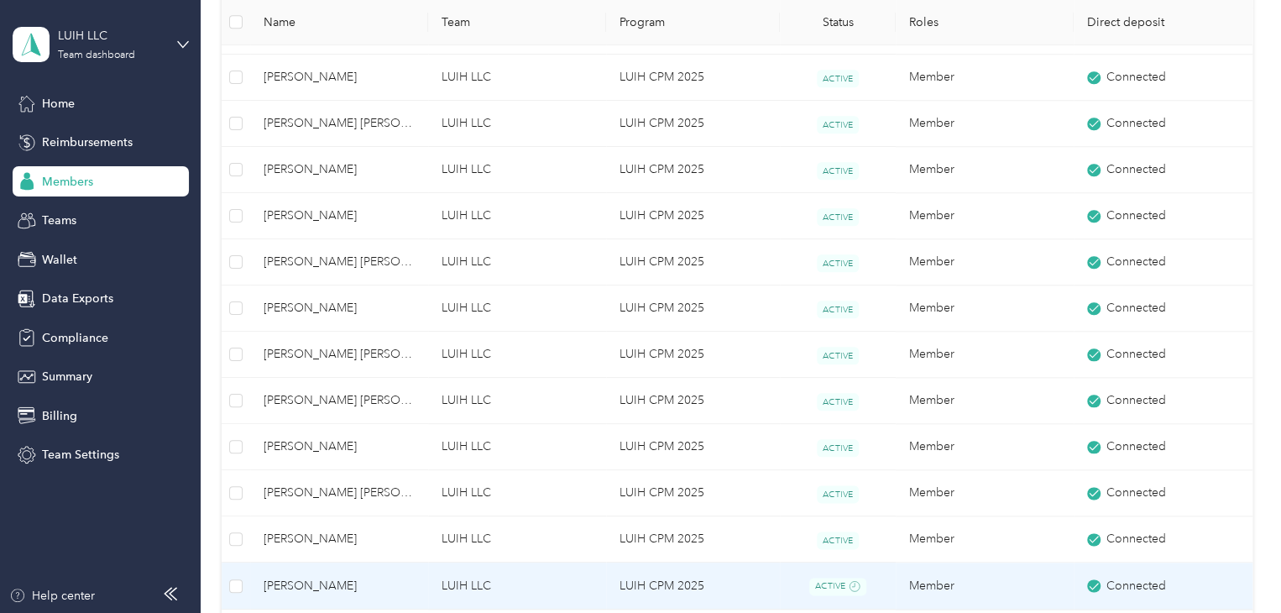
scroll to position [715, 0]
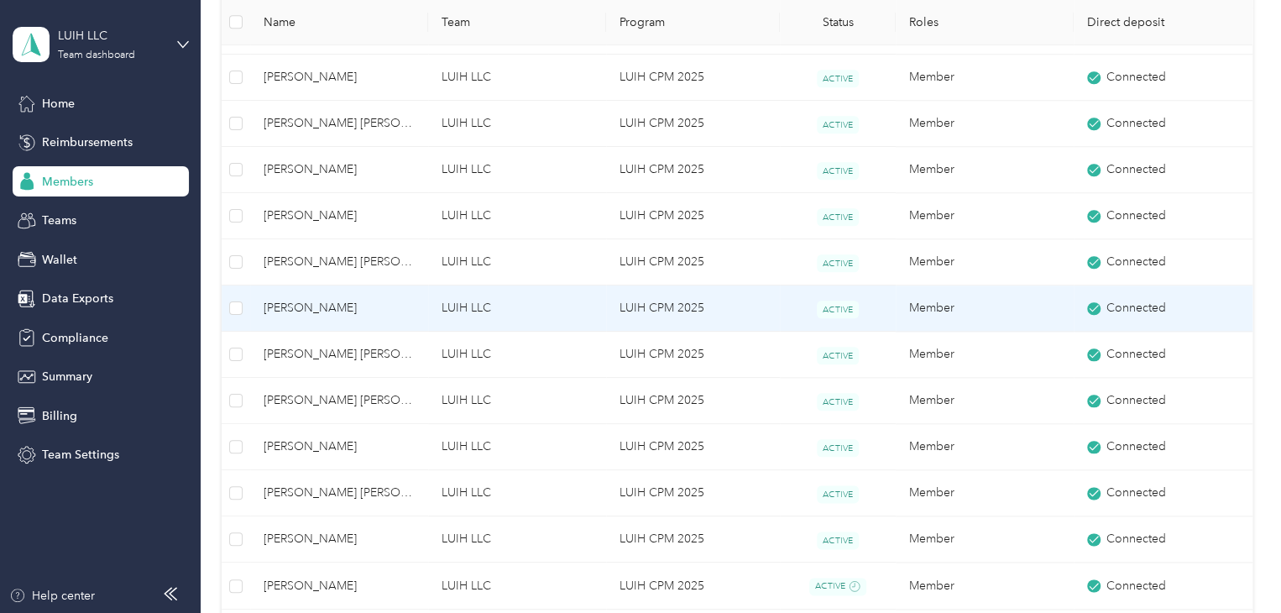
click at [387, 308] on span "[PERSON_NAME]" at bounding box center [339, 308] width 151 height 18
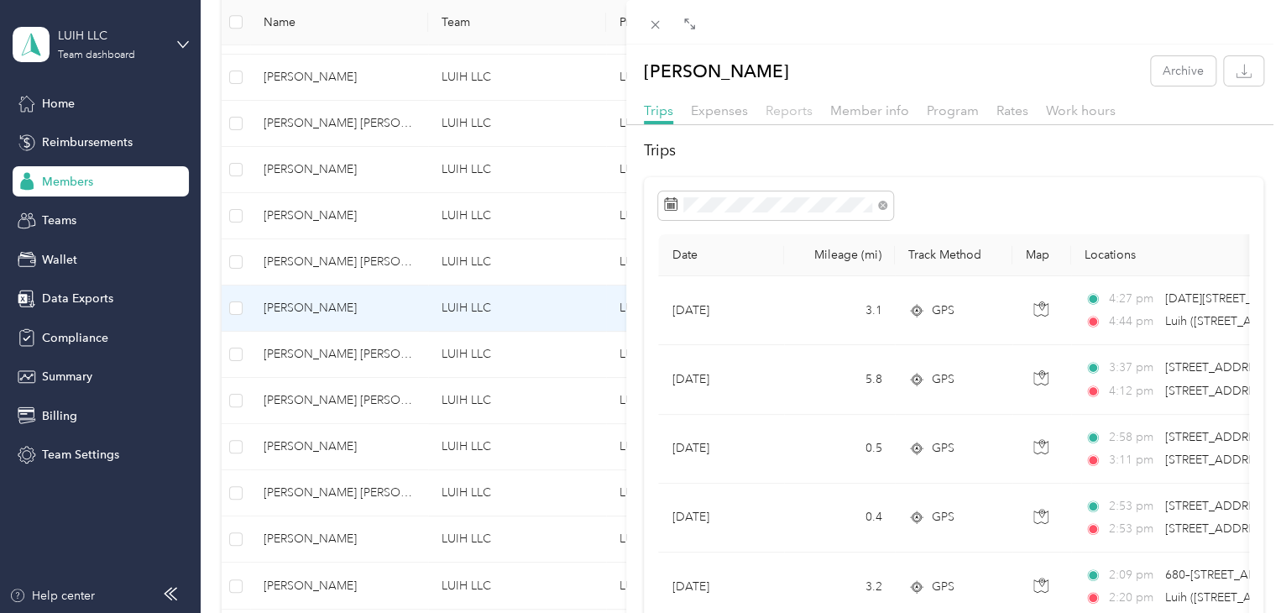
click at [786, 110] on span "Reports" at bounding box center [788, 110] width 47 height 16
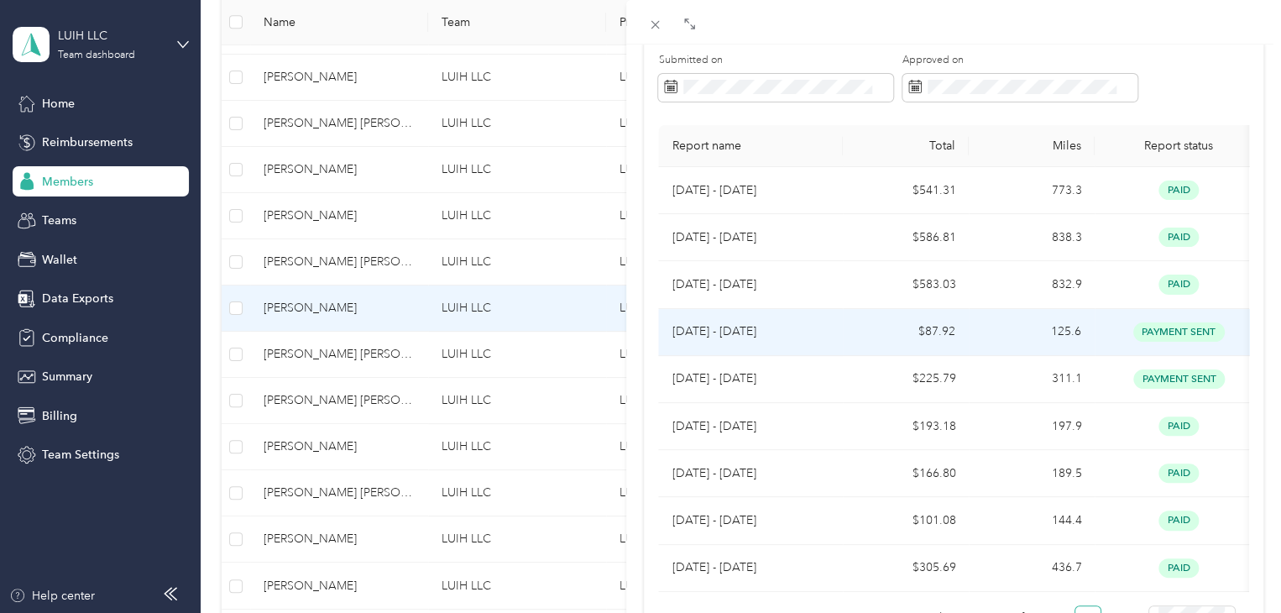
scroll to position [101, 0]
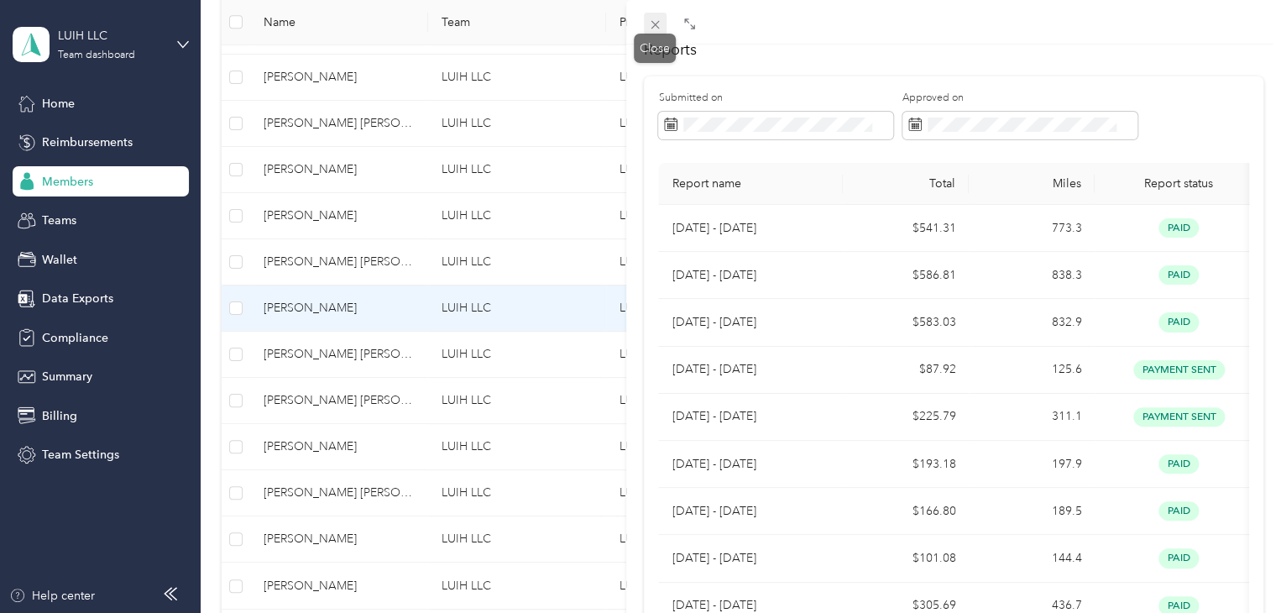
click at [656, 24] on icon at bounding box center [655, 25] width 8 height 8
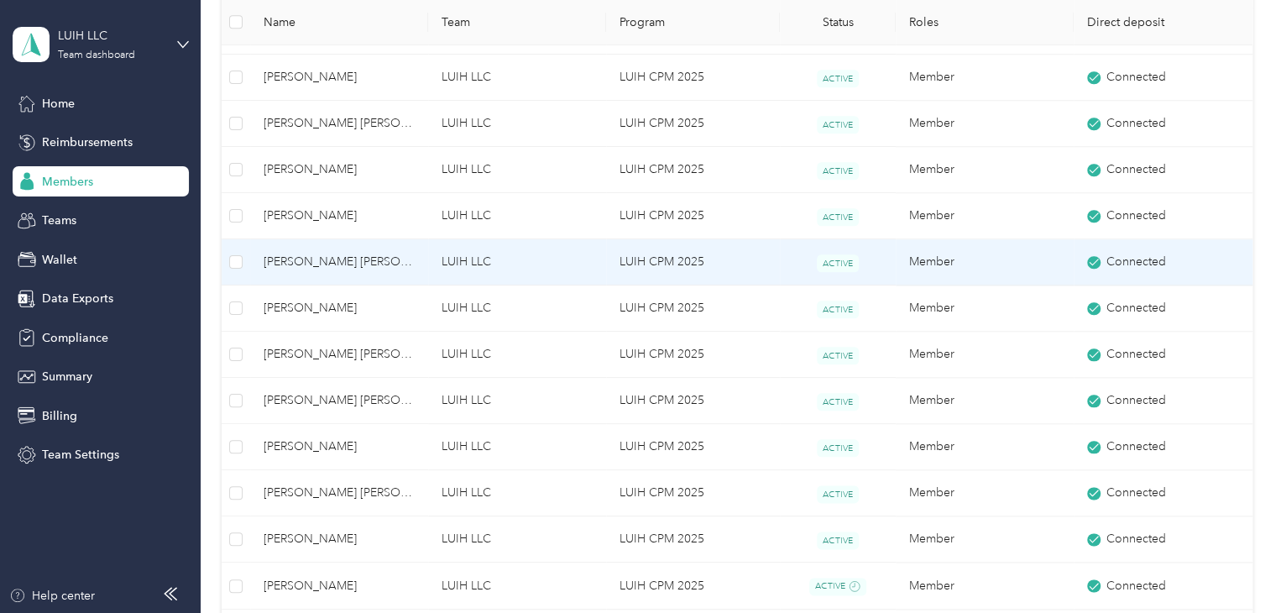
click at [397, 267] on span "[PERSON_NAME] [PERSON_NAME]" at bounding box center [339, 262] width 151 height 18
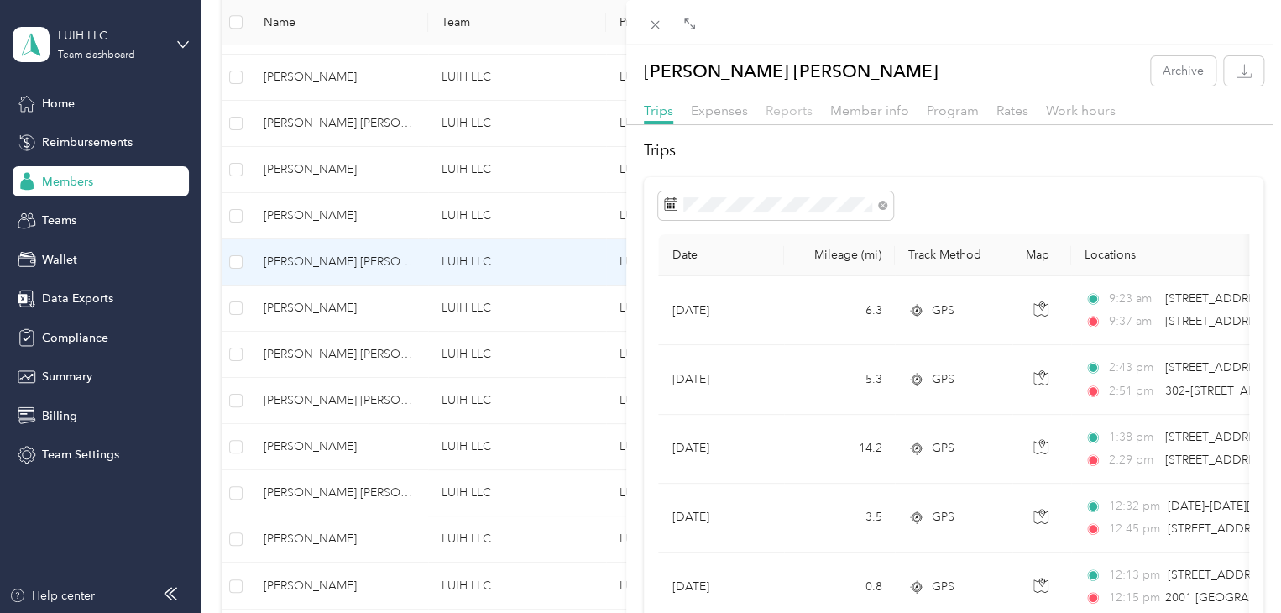
click at [790, 108] on span "Reports" at bounding box center [788, 110] width 47 height 16
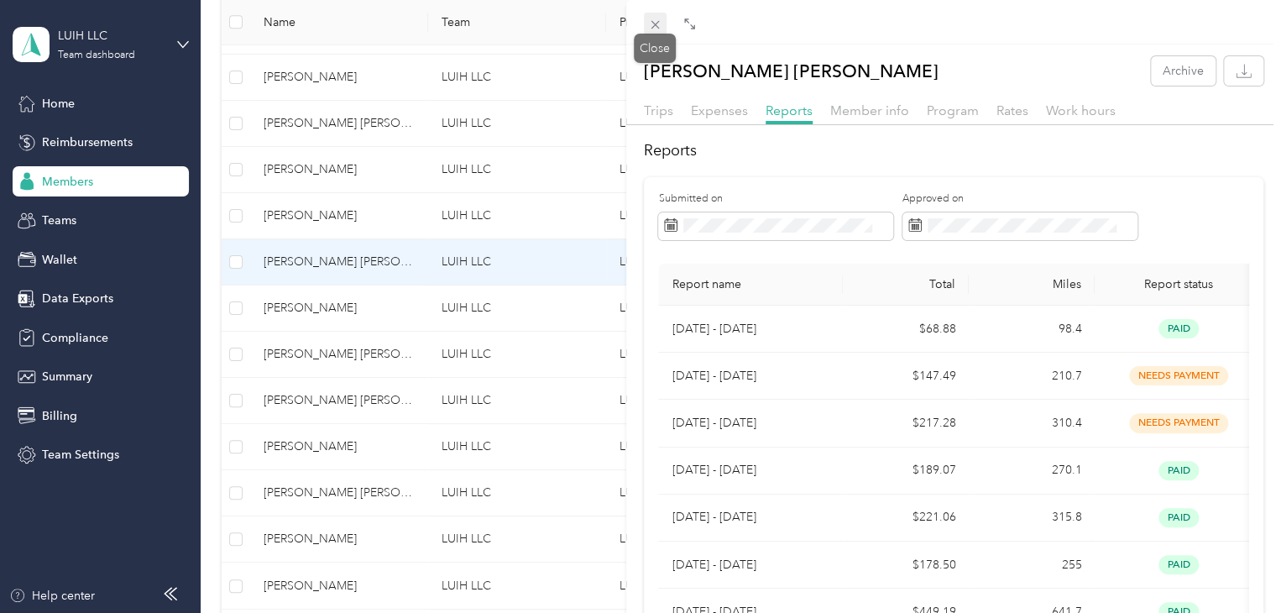
click at [662, 25] on span at bounding box center [656, 25] width 24 height 24
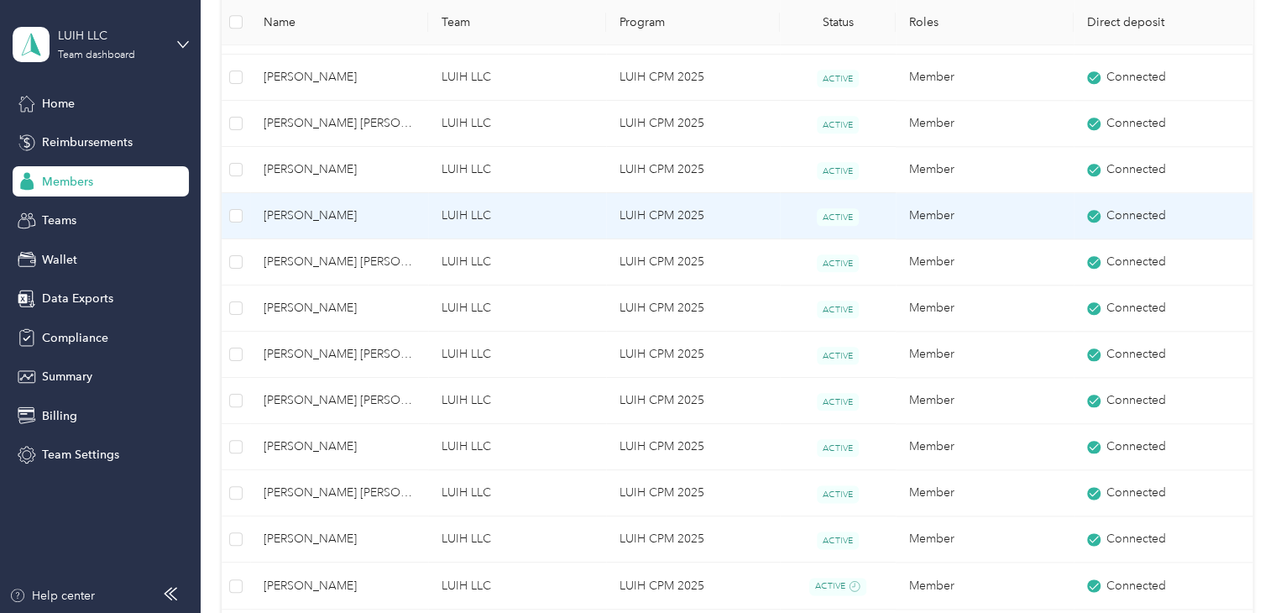
click at [389, 220] on span "[PERSON_NAME]" at bounding box center [339, 215] width 151 height 18
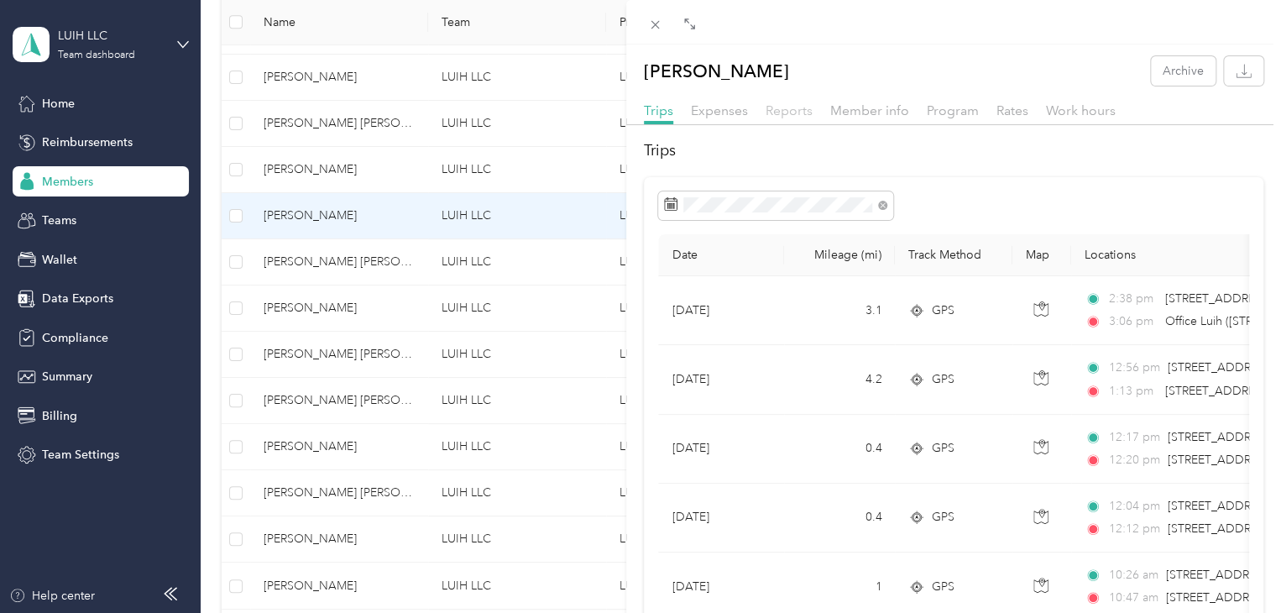
click at [789, 109] on span "Reports" at bounding box center [788, 110] width 47 height 16
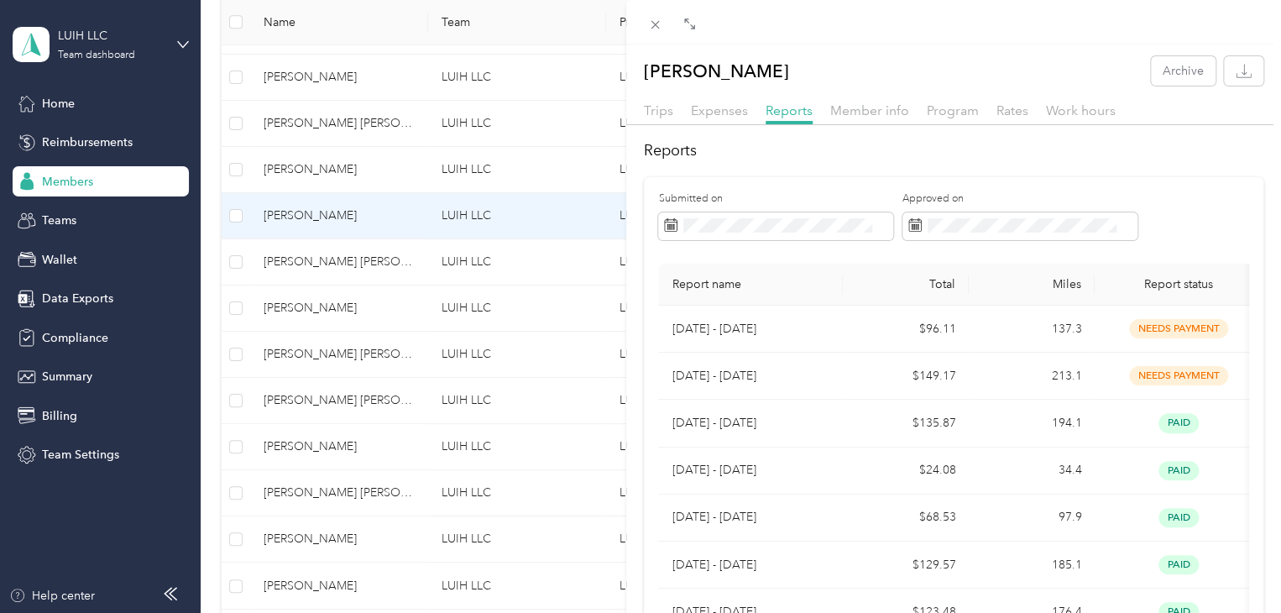
click at [655, 31] on icon at bounding box center [655, 25] width 14 height 14
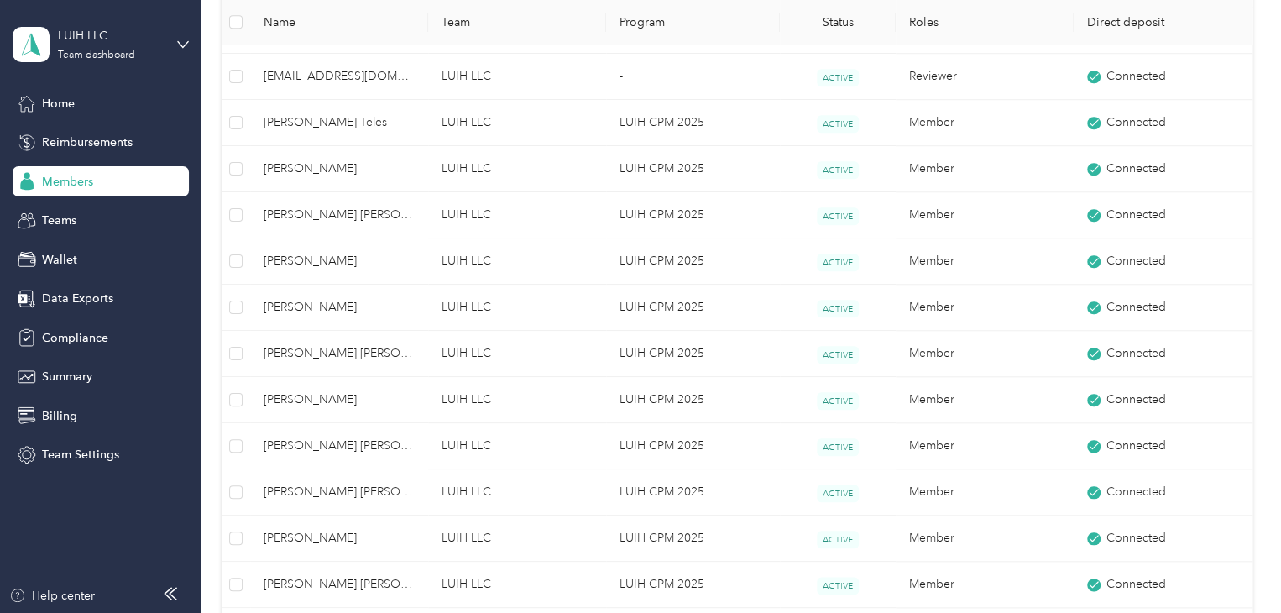
scroll to position [631, 0]
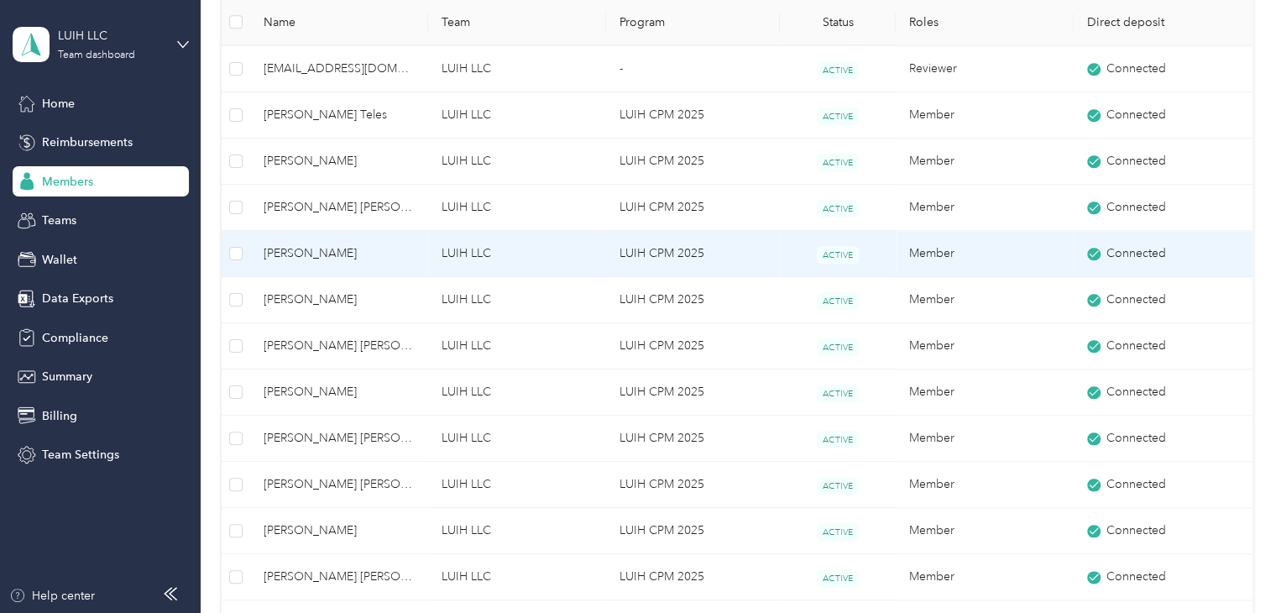
click at [384, 249] on span "[PERSON_NAME]" at bounding box center [339, 253] width 151 height 18
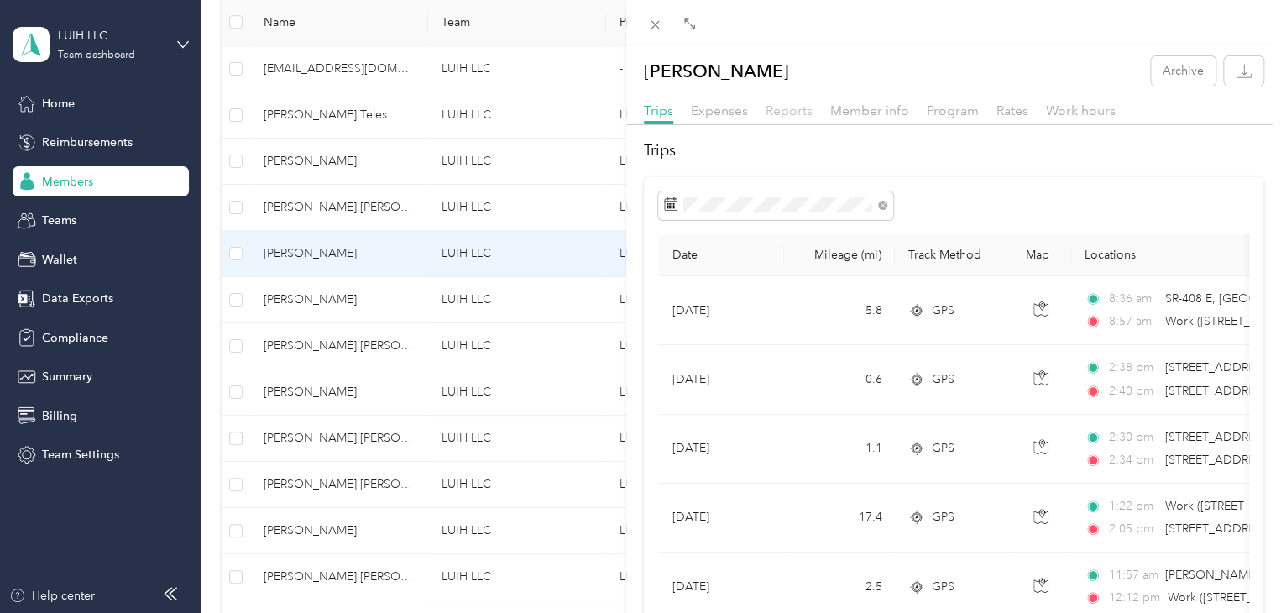
click at [800, 115] on span "Reports" at bounding box center [788, 110] width 47 height 16
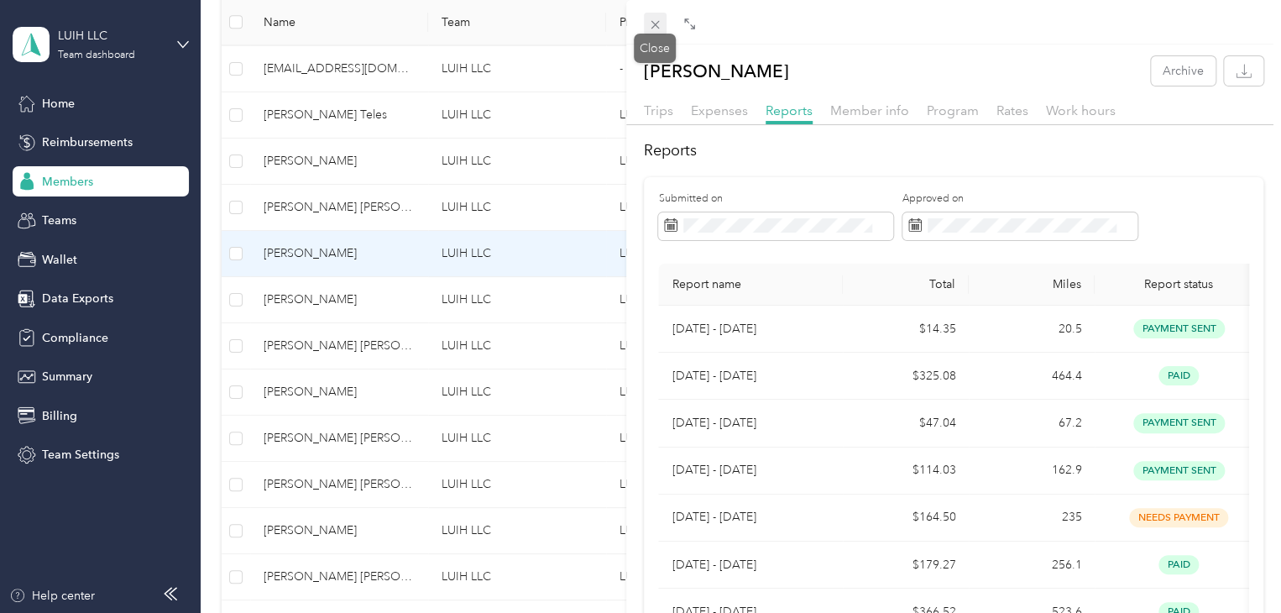
click at [651, 24] on icon at bounding box center [655, 25] width 14 height 14
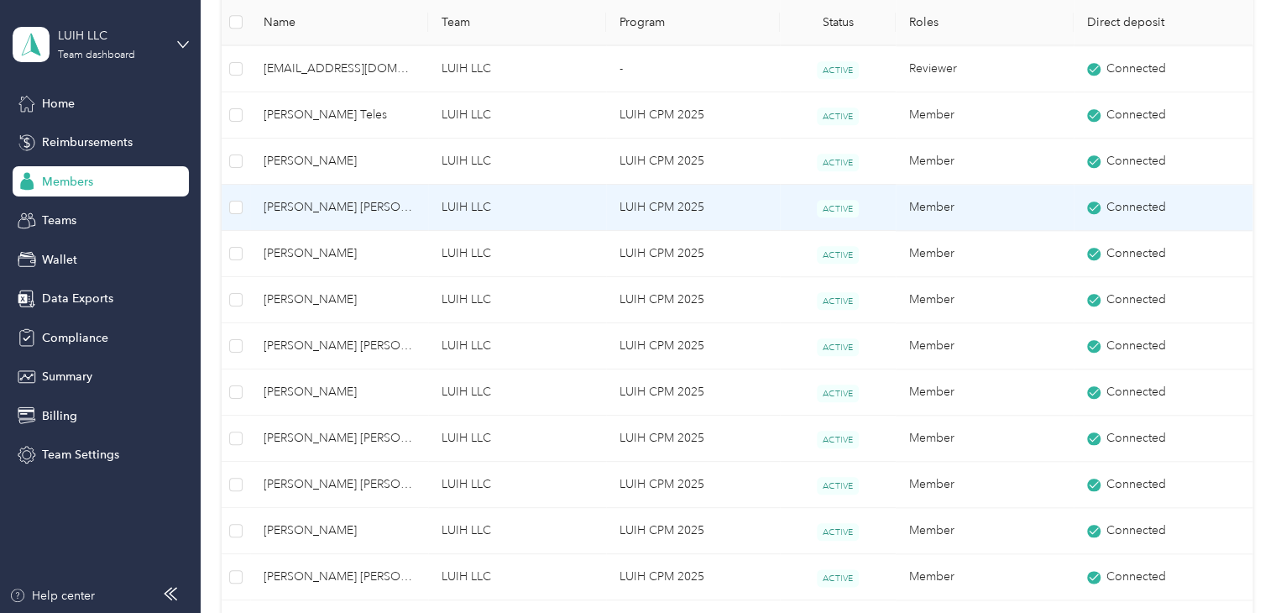
click at [376, 212] on span "[PERSON_NAME] [PERSON_NAME]" at bounding box center [339, 207] width 151 height 18
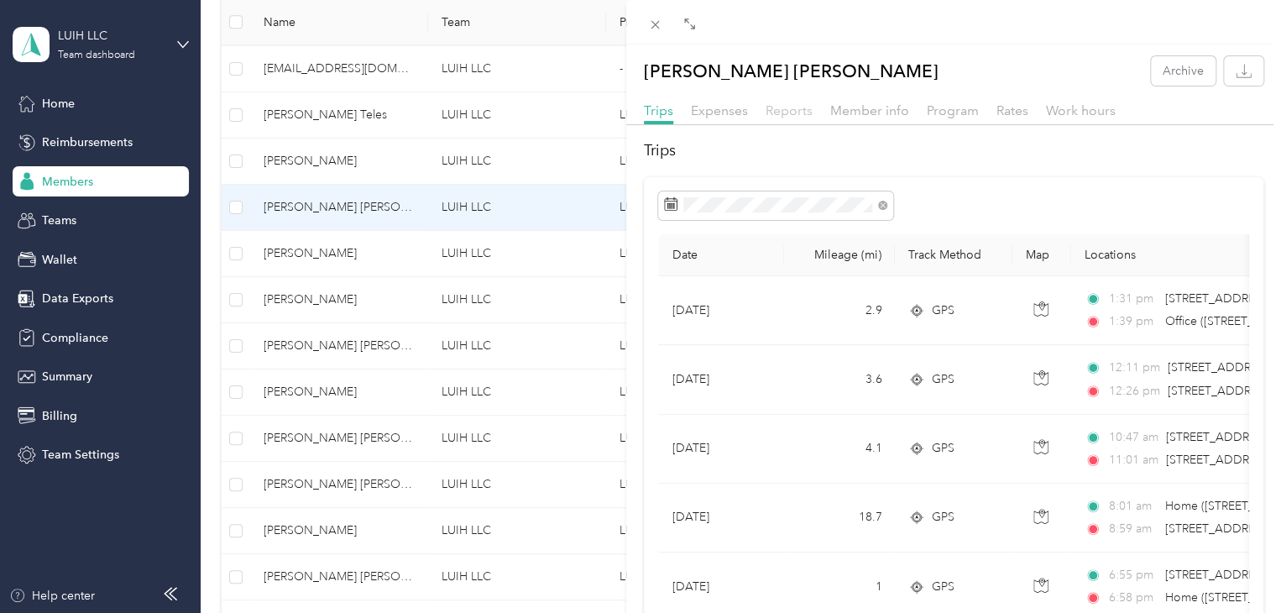
click at [782, 112] on span "Reports" at bounding box center [788, 110] width 47 height 16
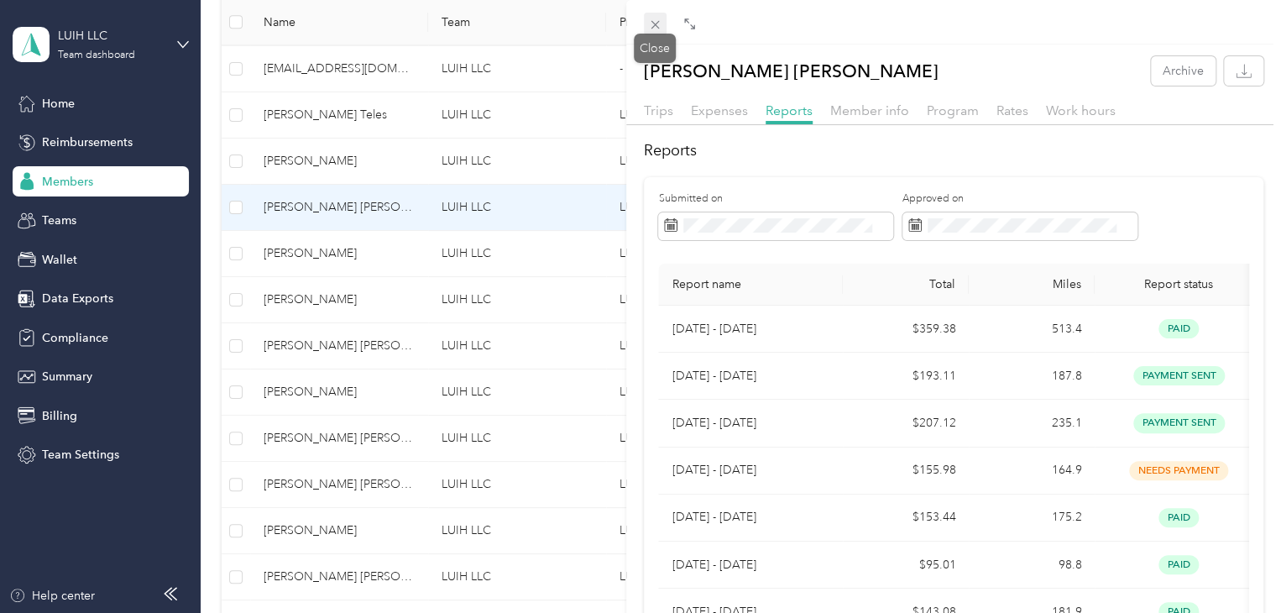
click at [658, 16] on span at bounding box center [656, 25] width 24 height 24
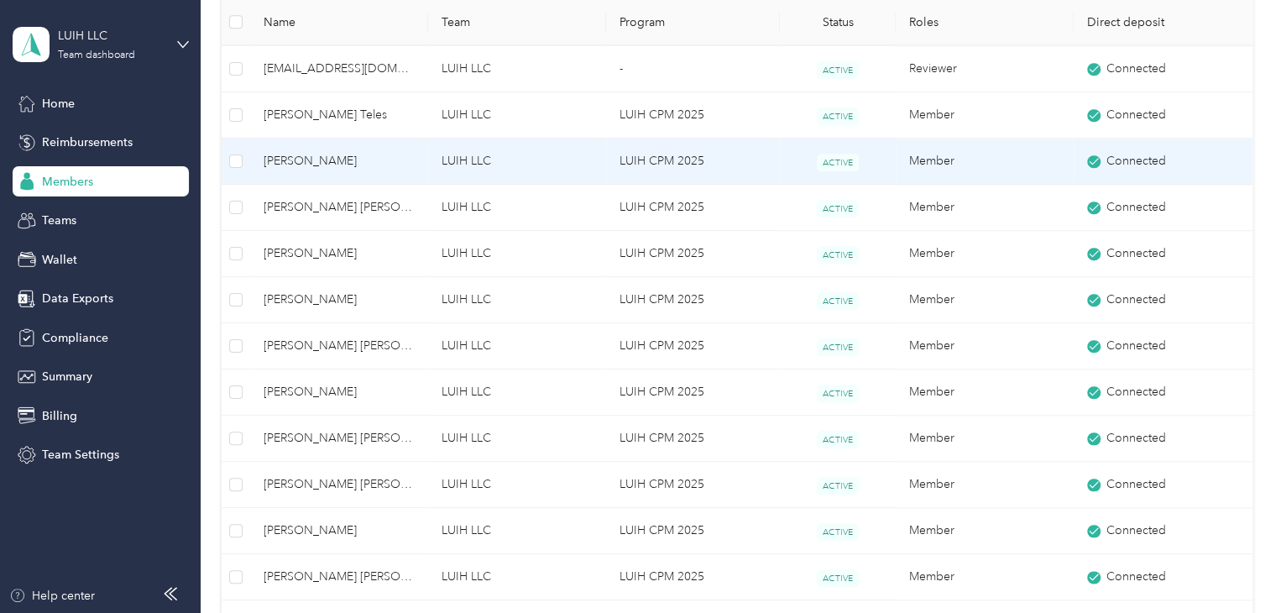
click at [358, 165] on span "[PERSON_NAME]" at bounding box center [339, 161] width 151 height 18
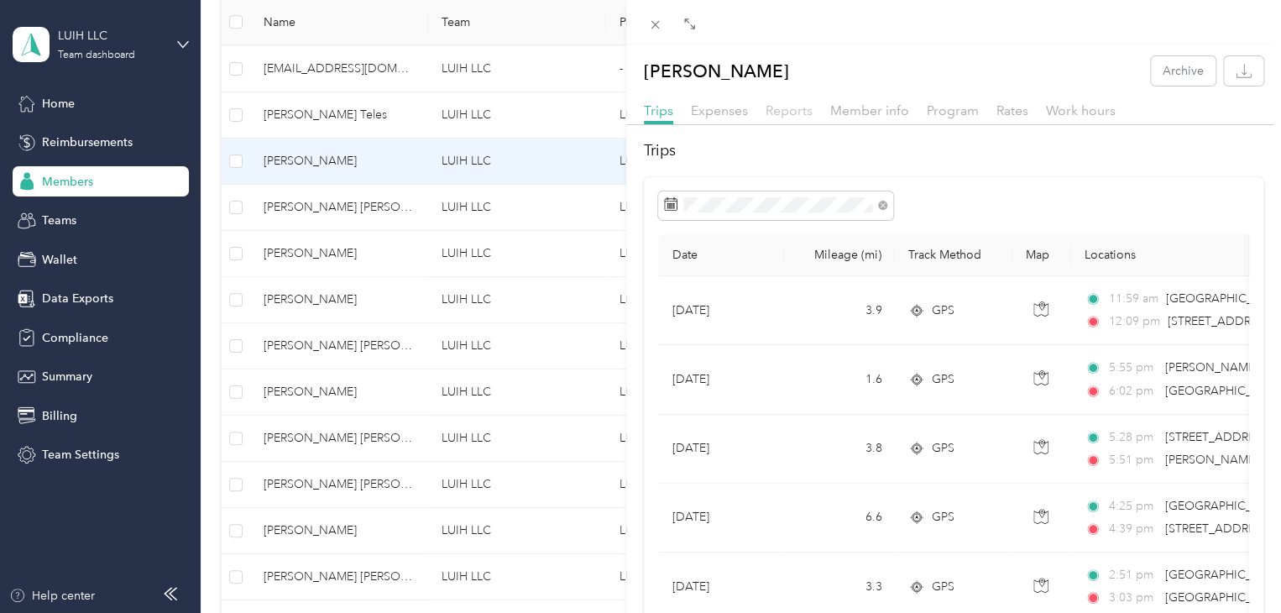
click at [789, 113] on span "Reports" at bounding box center [788, 110] width 47 height 16
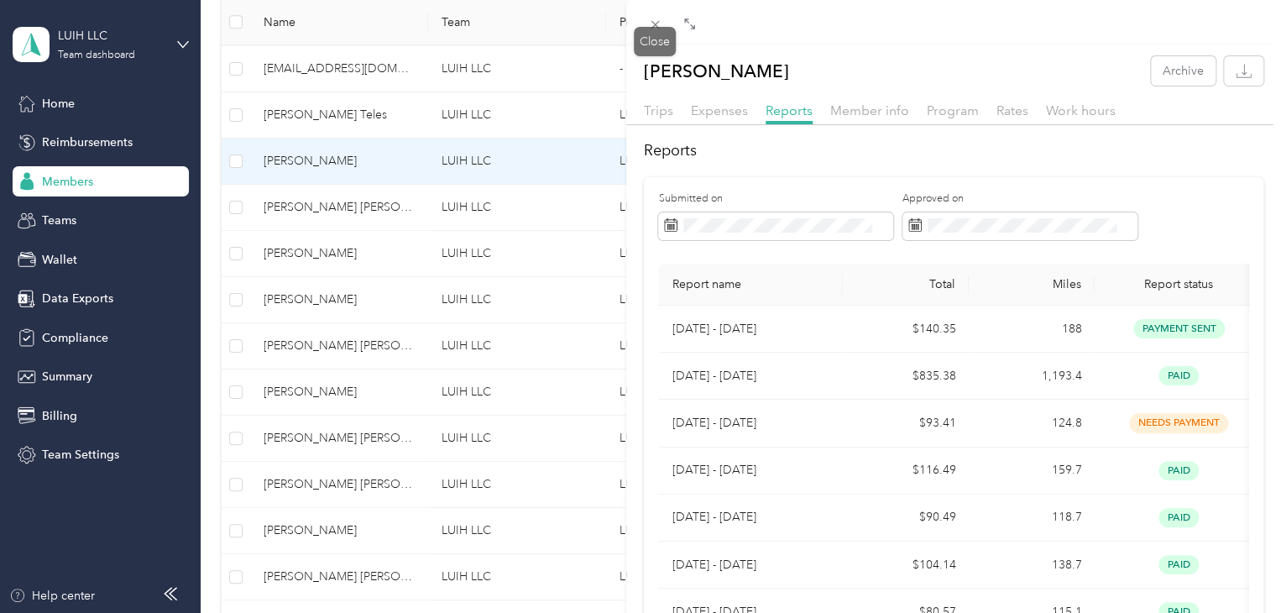
click at [656, 30] on icon at bounding box center [655, 25] width 14 height 14
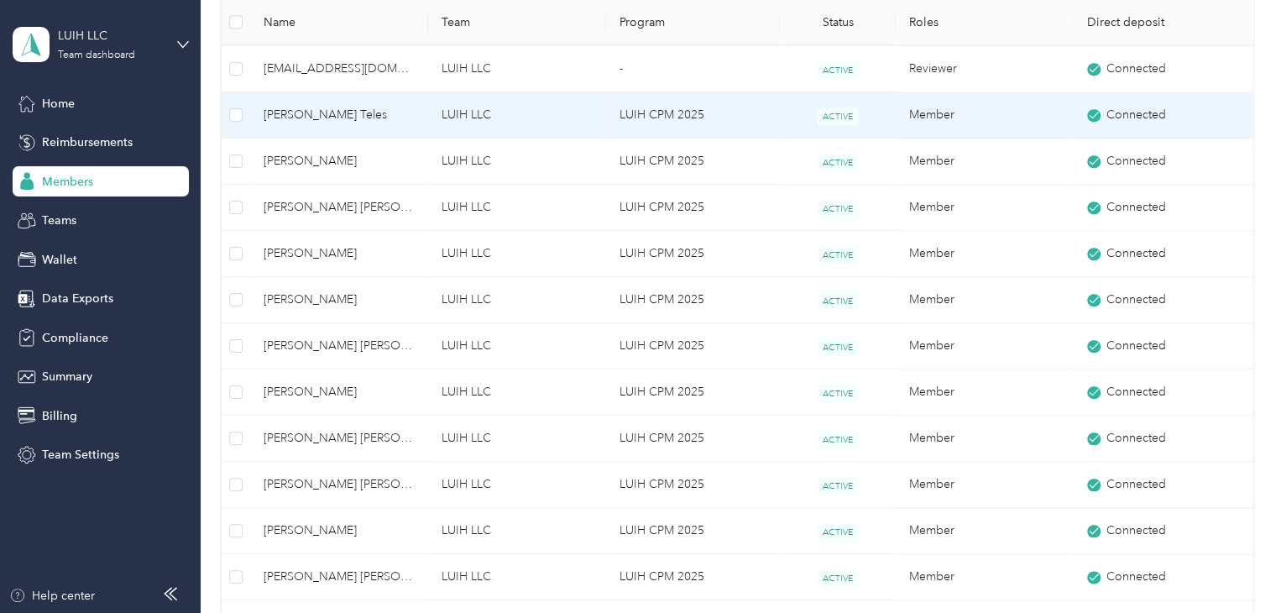
click at [336, 123] on td "[PERSON_NAME] Teles" at bounding box center [339, 115] width 178 height 46
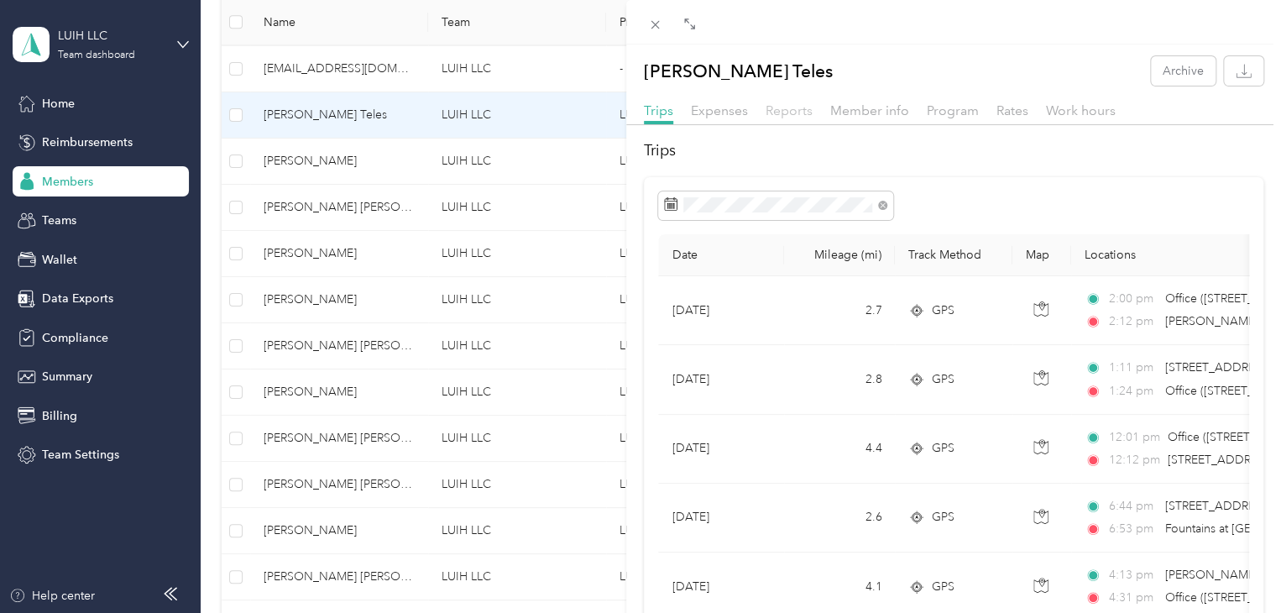
click at [809, 115] on span "Reports" at bounding box center [788, 110] width 47 height 16
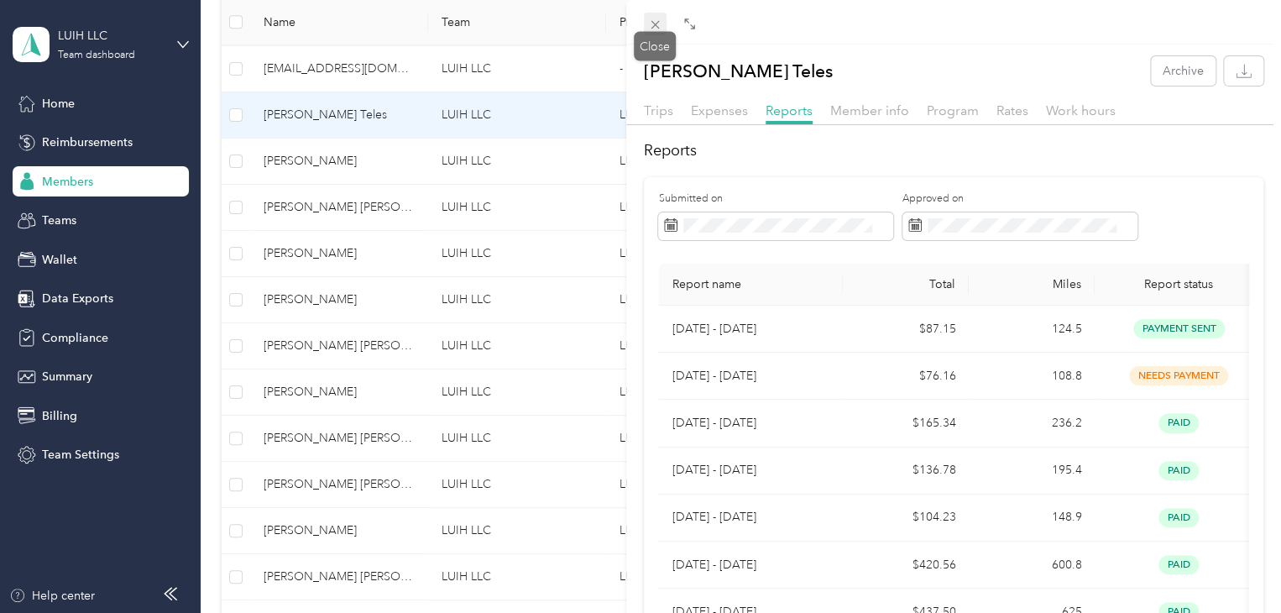
click at [656, 27] on icon at bounding box center [655, 25] width 14 height 14
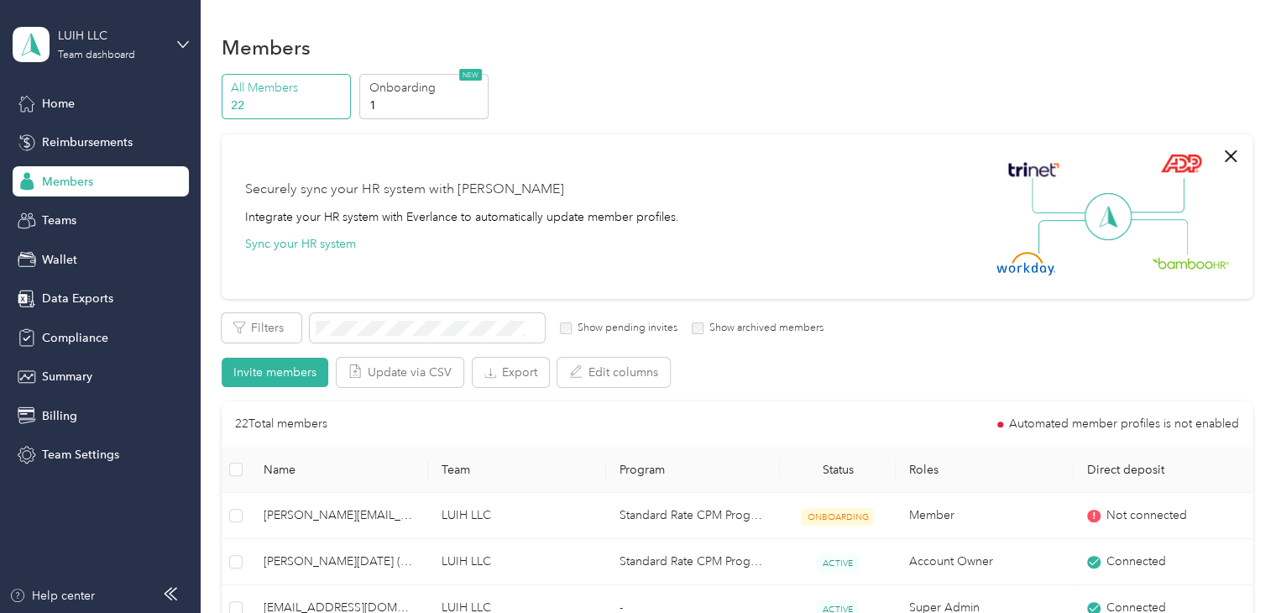
click at [175, 41] on div "LUIH LLC Team dashboard" at bounding box center [101, 44] width 176 height 59
click at [134, 218] on div "Log out" at bounding box center [255, 211] width 462 height 29
